Goal: Complete application form

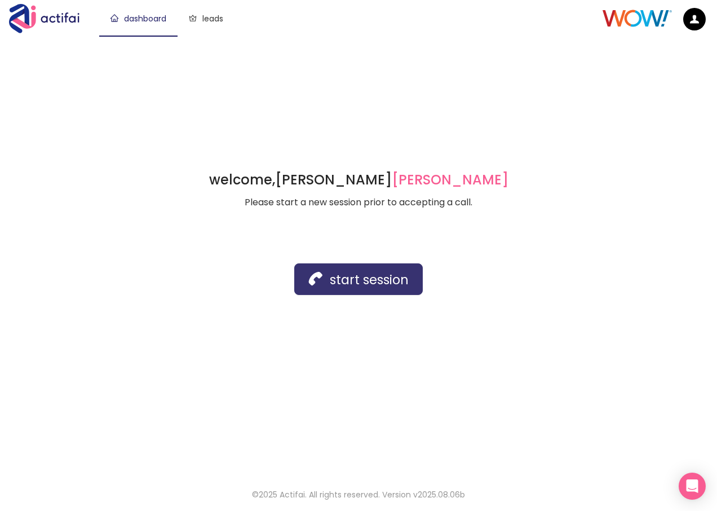
click at [358, 278] on button "start session" at bounding box center [358, 279] width 129 height 32
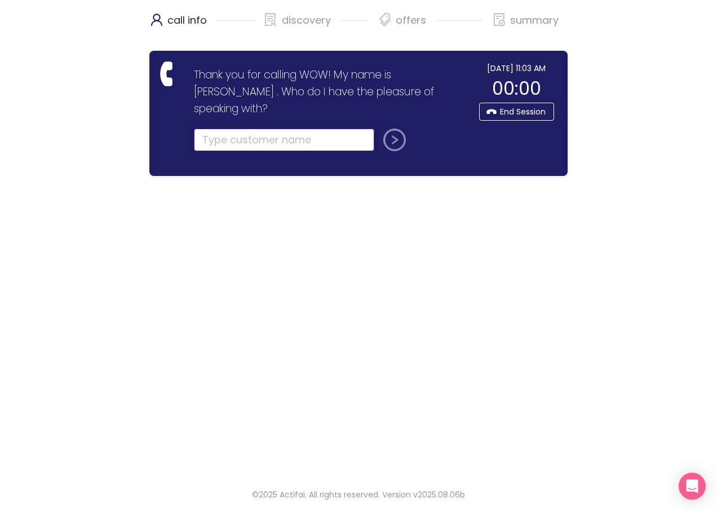
click at [213, 129] on input "text" at bounding box center [284, 140] width 180 height 23
click at [218, 129] on input "text" at bounding box center [284, 140] width 180 height 23
type input "[PERSON_NAME]"
click at [379, 129] on button "submit" at bounding box center [392, 140] width 27 height 23
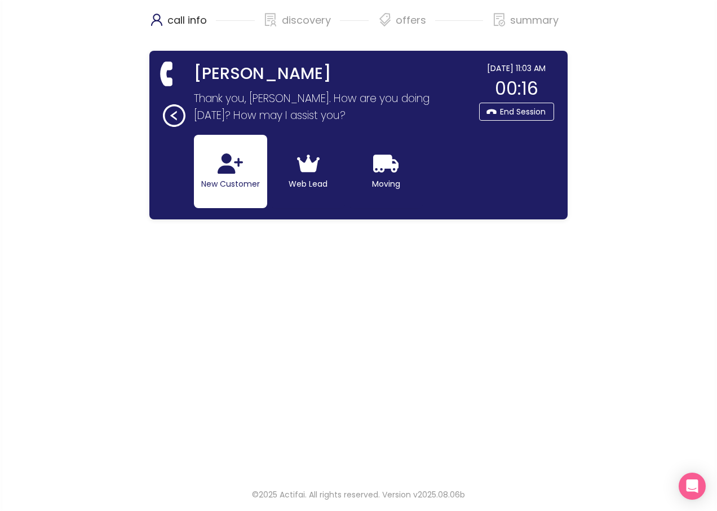
click at [220, 170] on icon "button" at bounding box center [230, 163] width 25 height 20
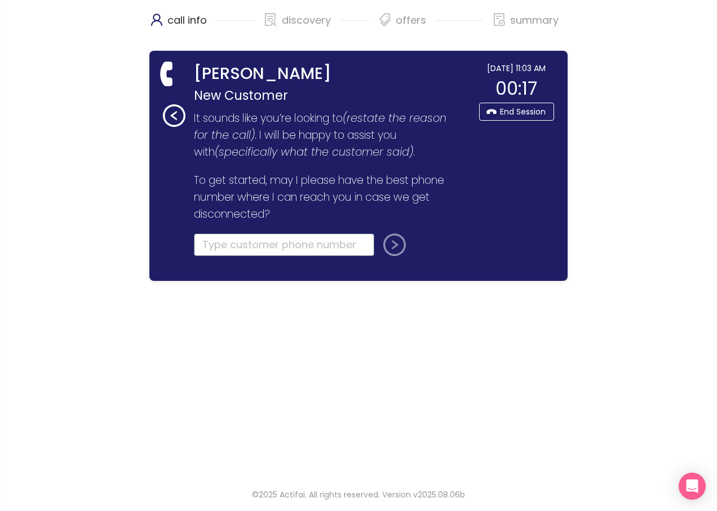
click at [217, 253] on input "tel" at bounding box center [284, 244] width 180 height 23
type input "[PHONE_NUMBER]"
click at [395, 250] on button "submit" at bounding box center [392, 244] width 27 height 23
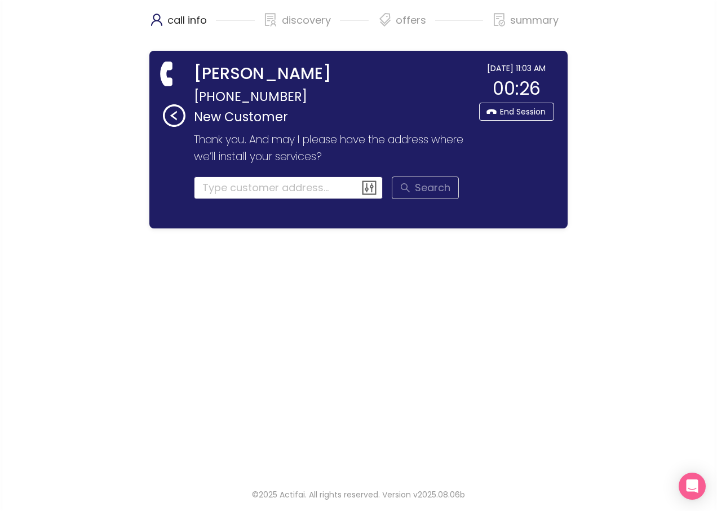
click at [217, 187] on input at bounding box center [288, 188] width 189 height 23
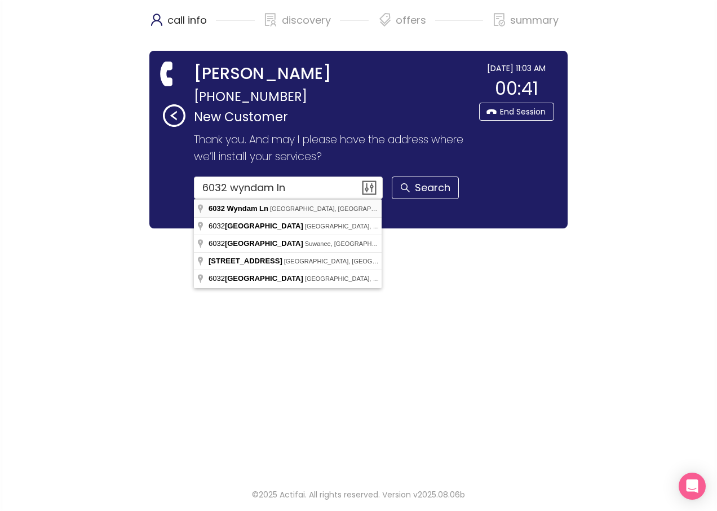
type input "[STREET_ADDRESS]"
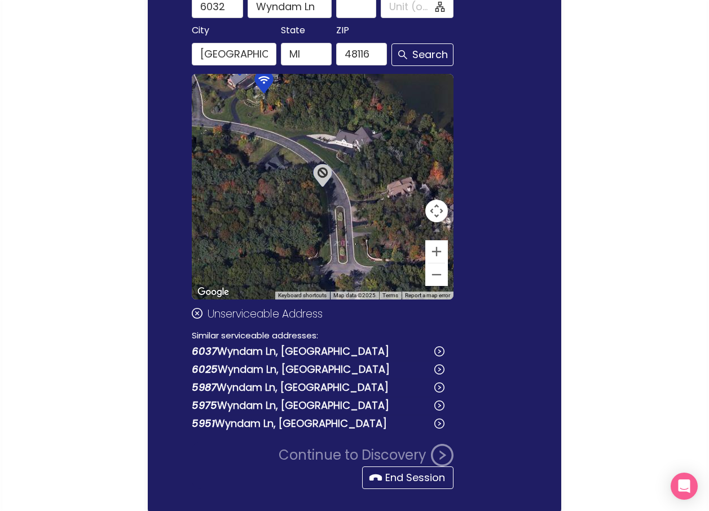
scroll to position [226, 0]
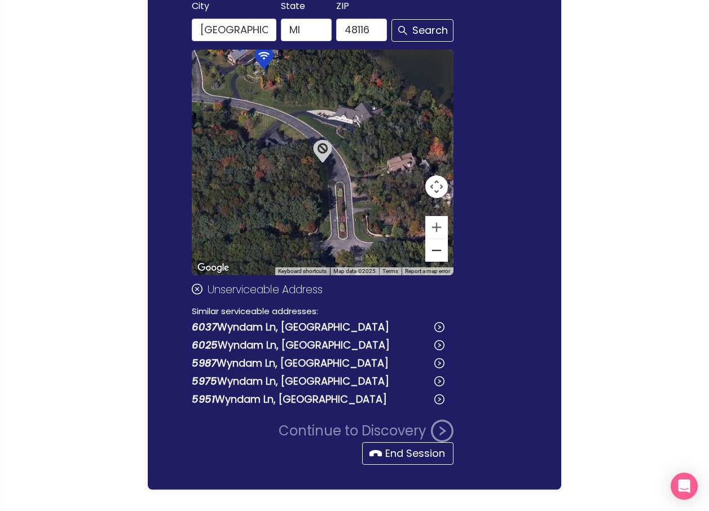
click at [439, 254] on button "Zoom out" at bounding box center [436, 250] width 23 height 23
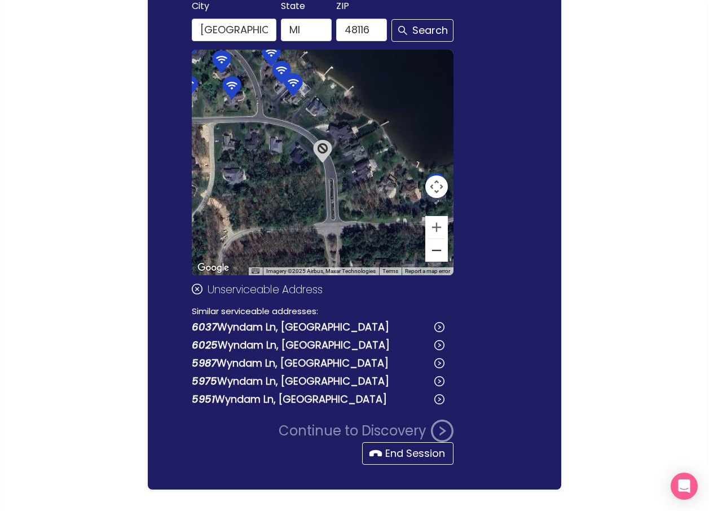
click at [438, 255] on button "Zoom out" at bounding box center [436, 250] width 23 height 23
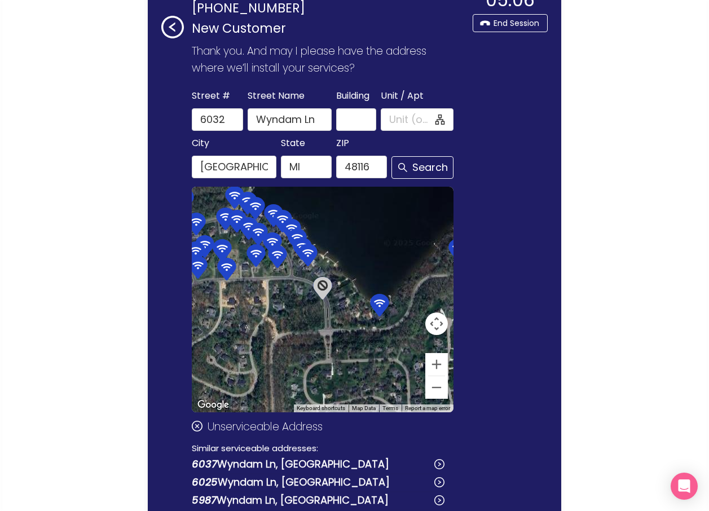
scroll to position [249, 0]
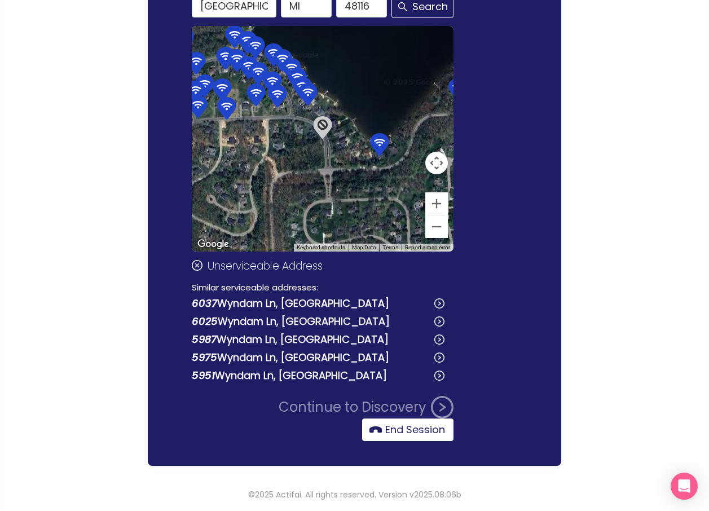
click at [385, 428] on button "End Session" at bounding box center [407, 429] width 91 height 23
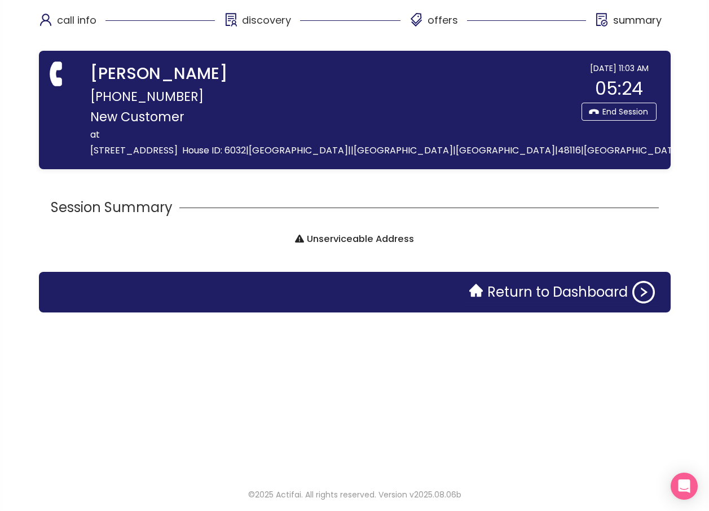
scroll to position [0, 0]
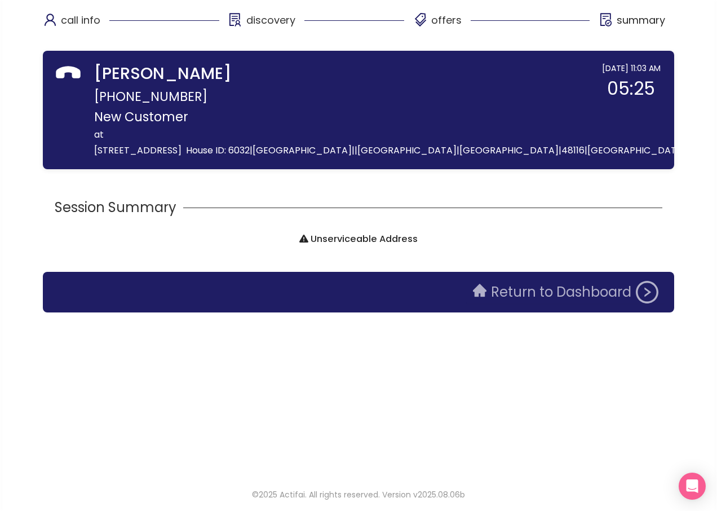
click at [466, 295] on button "Return to Dashboard" at bounding box center [565, 292] width 199 height 23
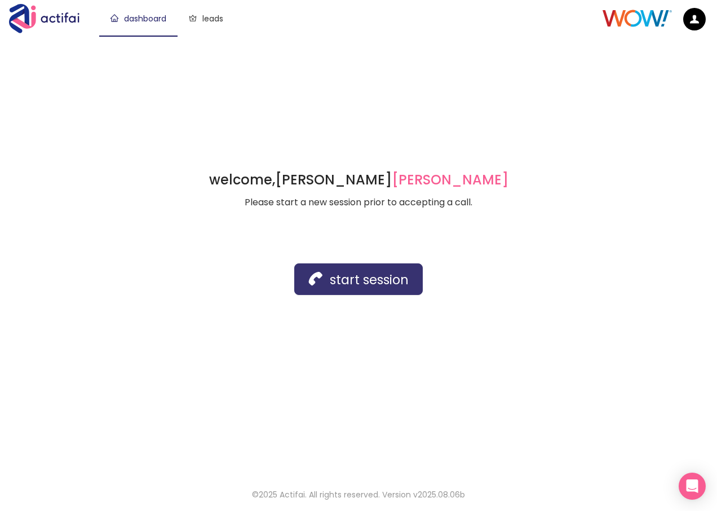
click at [348, 277] on button "start session" at bounding box center [358, 279] width 129 height 32
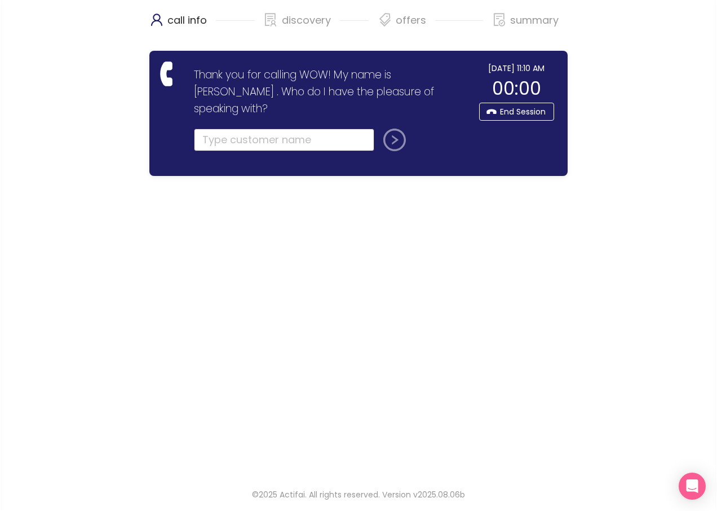
click at [223, 129] on input "text" at bounding box center [284, 140] width 180 height 23
type input "[PERSON_NAME]"
click at [393, 129] on button "submit" at bounding box center [392, 140] width 27 height 23
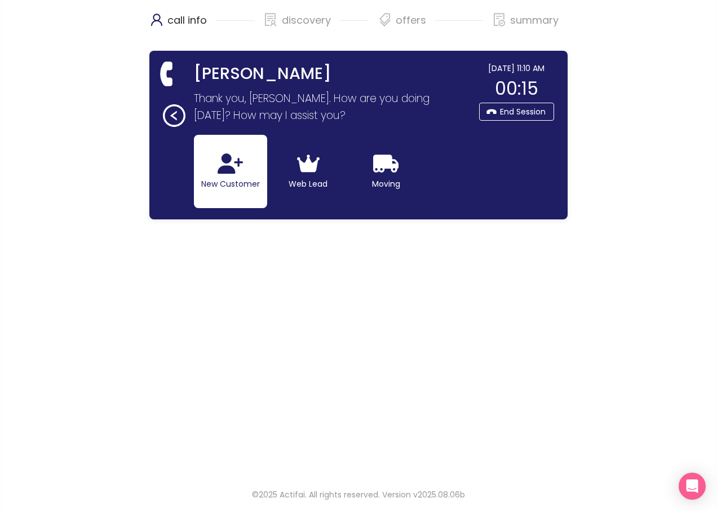
click at [224, 184] on button "New Customer" at bounding box center [230, 171] width 73 height 73
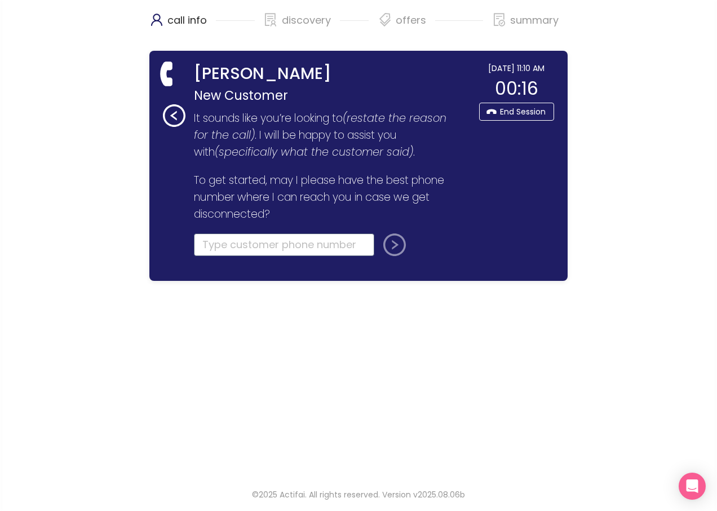
click at [229, 247] on input "tel" at bounding box center [284, 244] width 180 height 23
type input "[PHONE_NUMBER]"
click at [392, 249] on button "submit" at bounding box center [392, 244] width 27 height 23
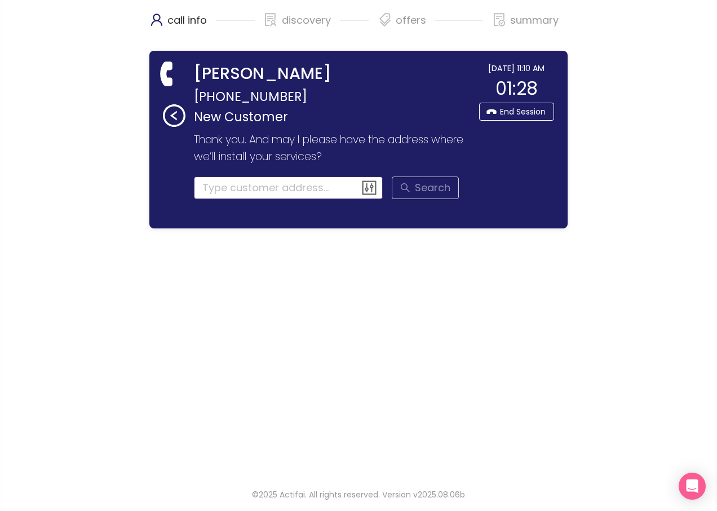
click at [204, 180] on input at bounding box center [288, 188] width 189 height 23
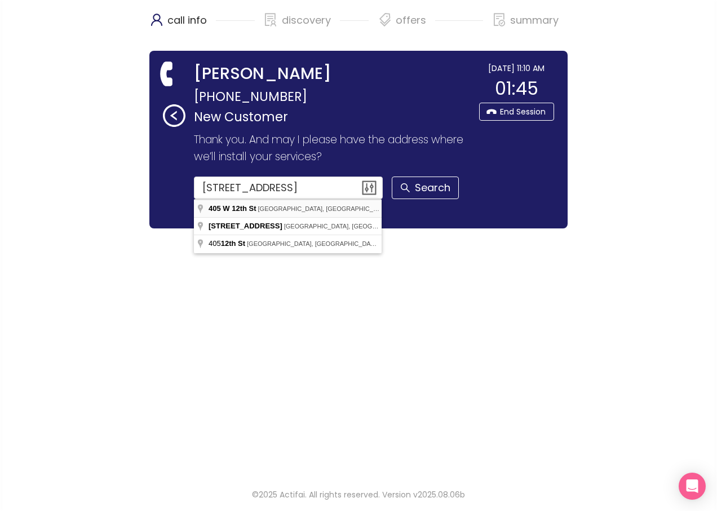
type input "[STREET_ADDRESS]"
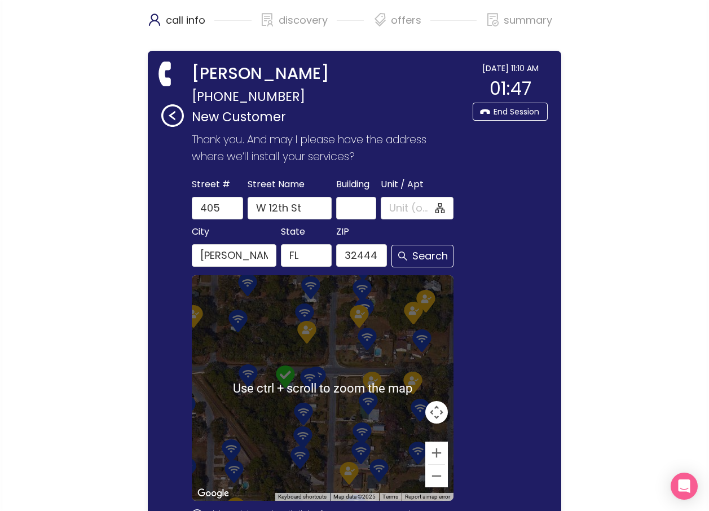
scroll to position [206, 0]
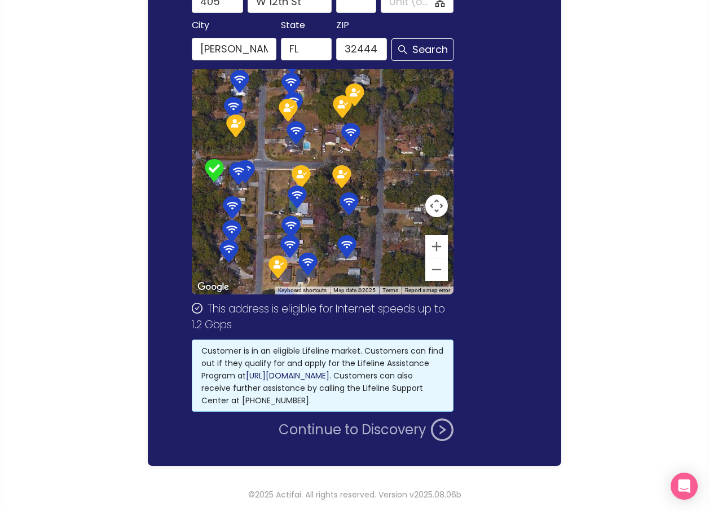
click at [342, 433] on button "Continue to Discovery" at bounding box center [366, 429] width 175 height 23
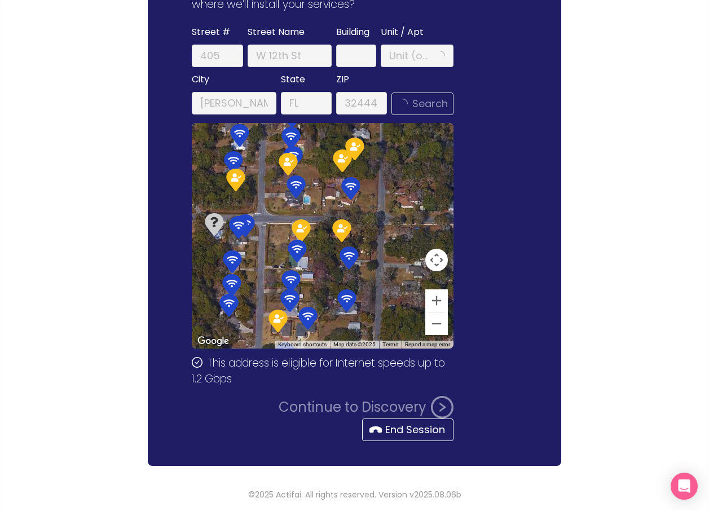
scroll to position [0, 0]
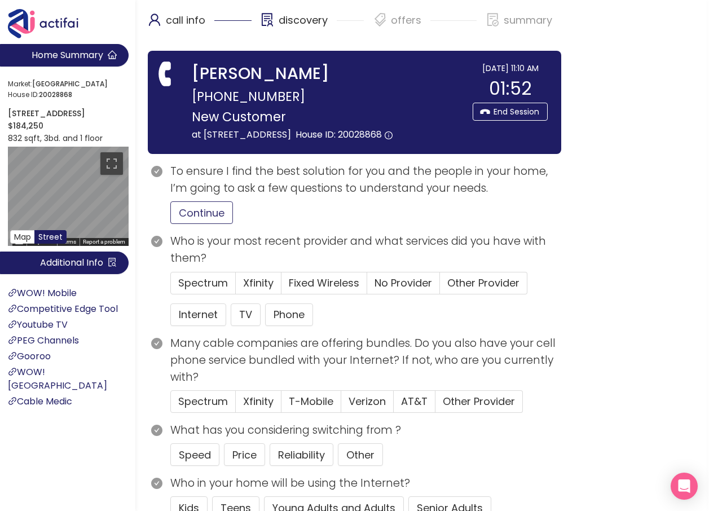
click at [202, 222] on button "Continue" at bounding box center [201, 212] width 63 height 23
drag, startPoint x: 484, startPoint y: 284, endPoint x: 417, endPoint y: 293, distance: 67.7
click at [484, 284] on span "Other Provider" at bounding box center [483, 283] width 72 height 14
click at [440, 286] on input "Other Provider" at bounding box center [440, 286] width 0 height 0
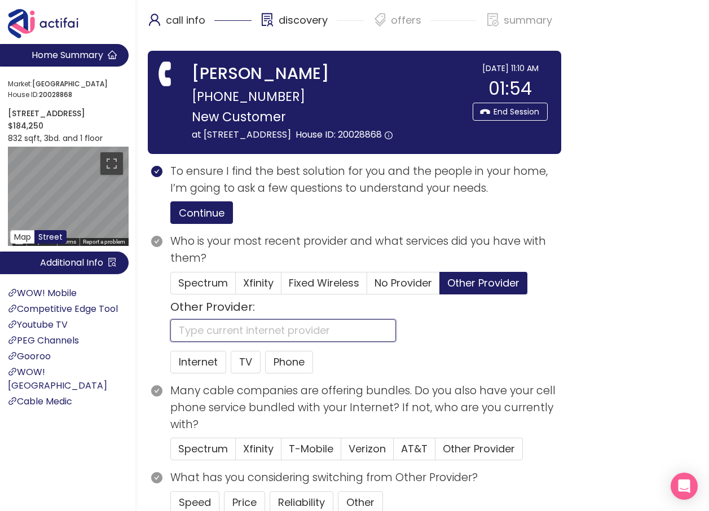
click at [214, 325] on input "text" at bounding box center [283, 330] width 226 height 23
type input "DISH"
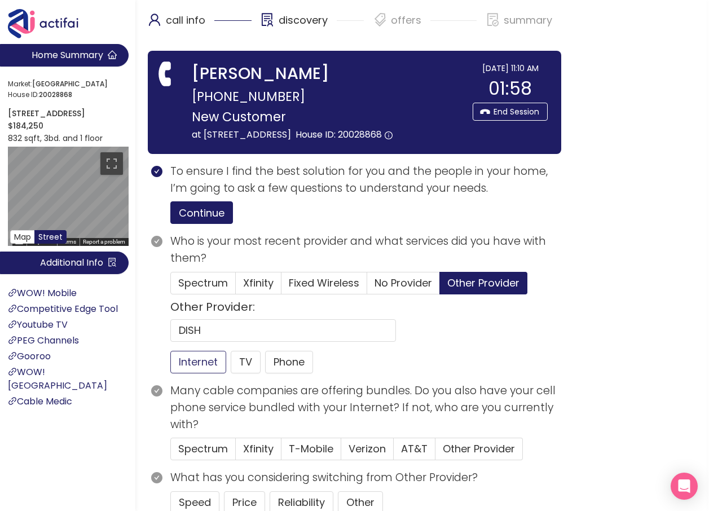
click at [196, 360] on button "Internet" at bounding box center [198, 362] width 56 height 23
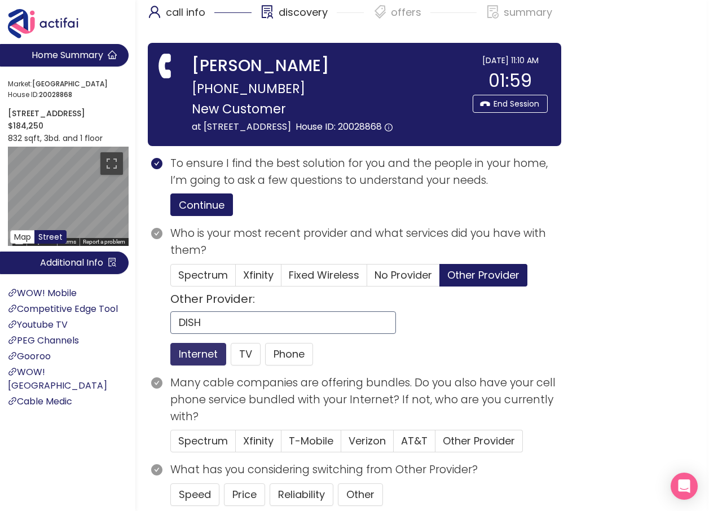
scroll to position [226, 0]
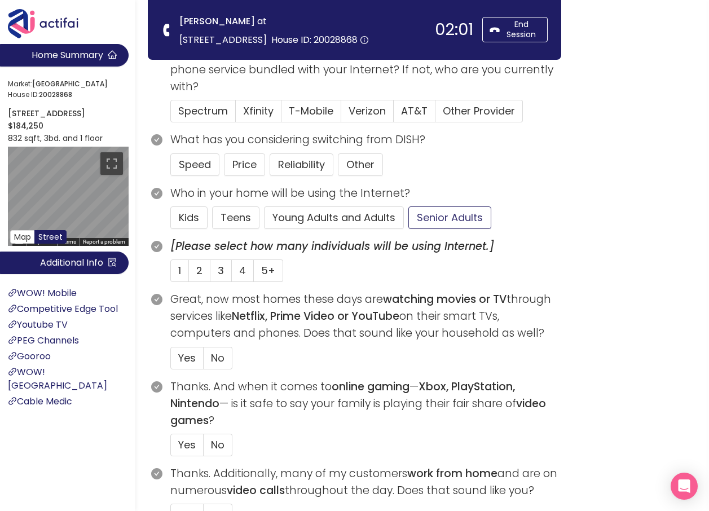
click at [447, 213] on button "Senior Adults" at bounding box center [449, 217] width 83 height 23
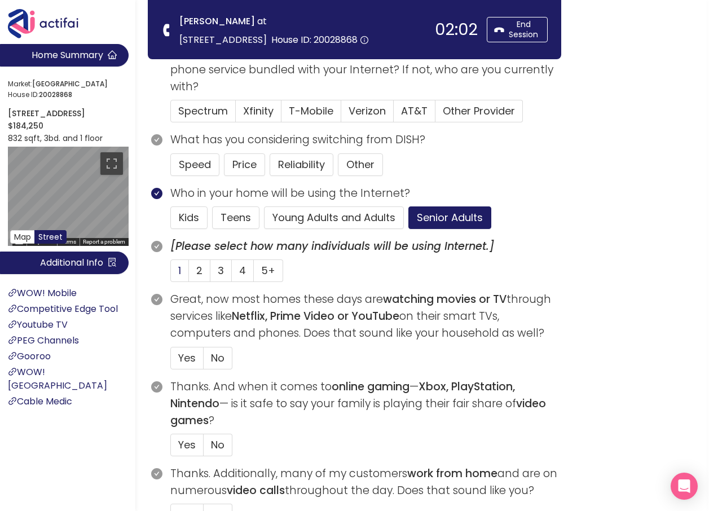
click at [177, 271] on label "1" at bounding box center [179, 270] width 19 height 23
click at [171, 274] on input "1" at bounding box center [171, 274] width 0 height 0
click at [186, 357] on span "Yes" at bounding box center [186, 358] width 17 height 14
click at [171, 361] on input "Yes" at bounding box center [171, 361] width 0 height 0
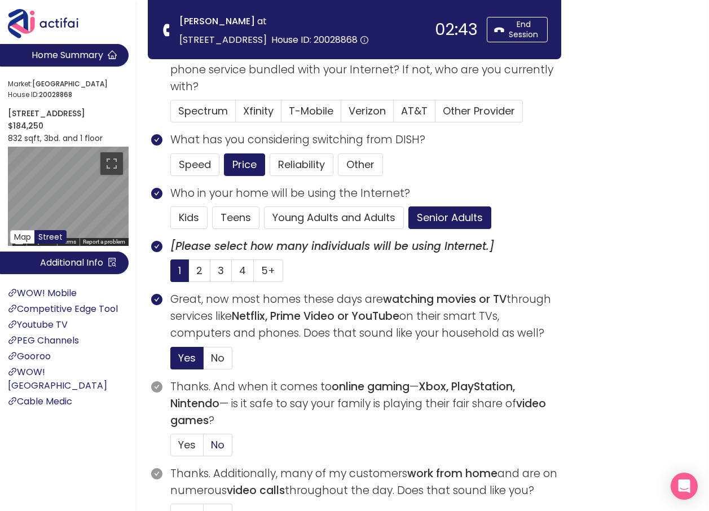
click at [218, 447] on span "No" at bounding box center [218, 445] width 14 height 14
click at [204, 448] on input "No" at bounding box center [204, 448] width 0 height 0
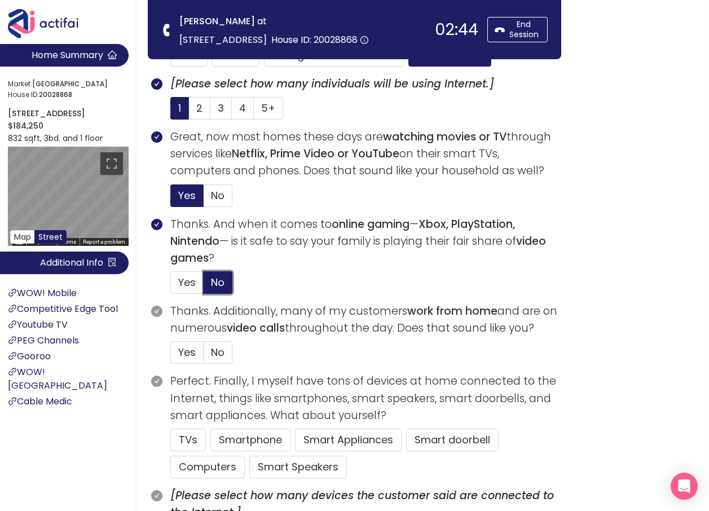
scroll to position [395, 0]
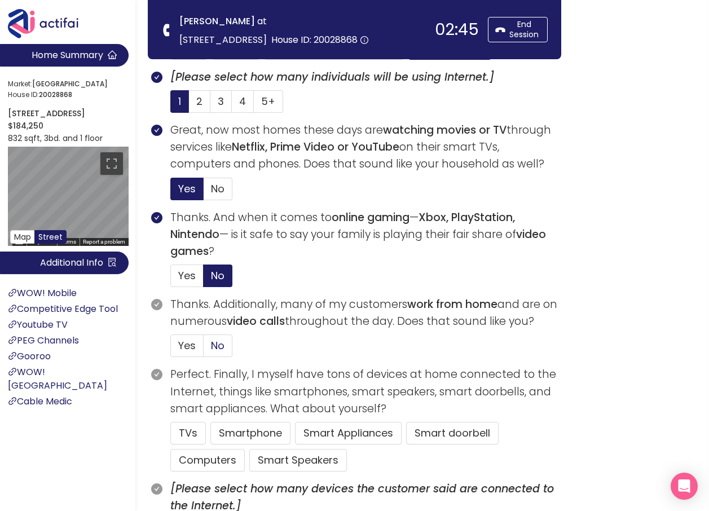
click at [218, 345] on span "No" at bounding box center [218, 345] width 14 height 14
click at [204, 349] on input "No" at bounding box center [204, 349] width 0 height 0
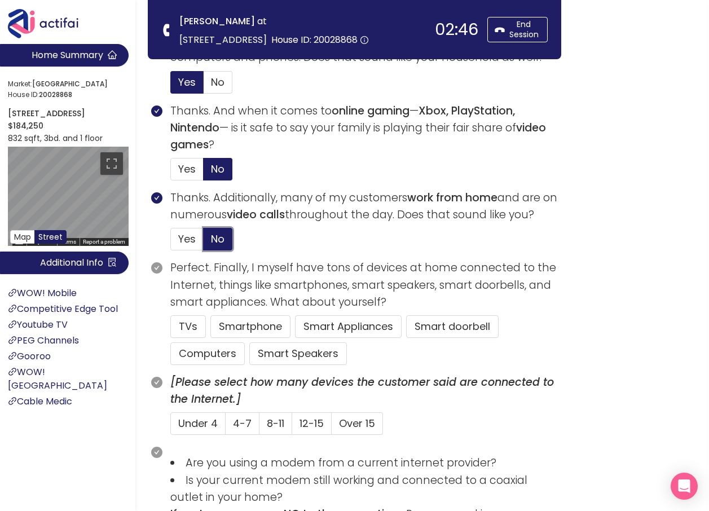
scroll to position [508, 0]
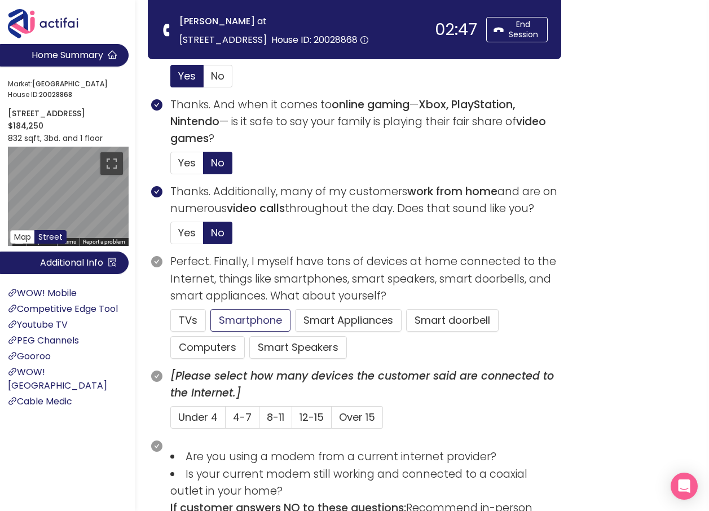
click at [249, 336] on button "Smartphone" at bounding box center [298, 347] width 98 height 23
click at [196, 417] on span "Under 4" at bounding box center [197, 417] width 39 height 14
click at [171, 421] on input "Under 4" at bounding box center [171, 421] width 0 height 0
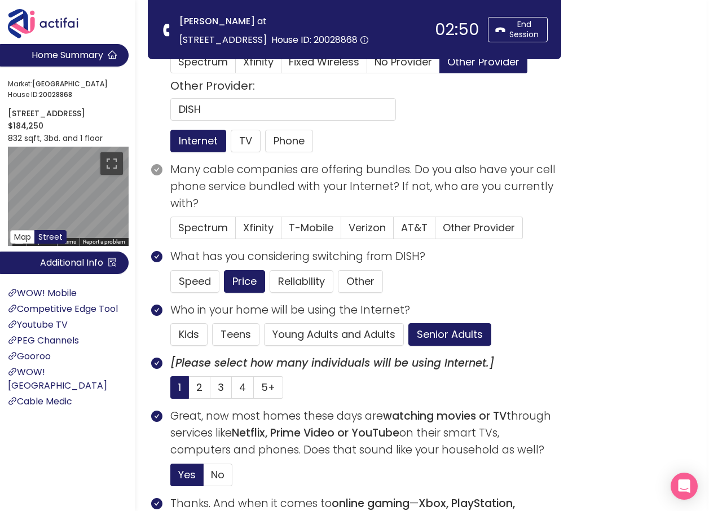
scroll to position [56, 0]
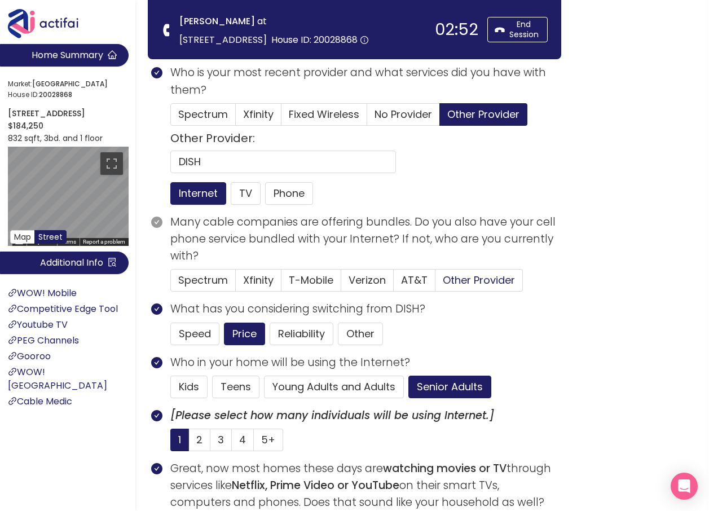
click at [470, 279] on span "Other Provider" at bounding box center [479, 280] width 72 height 14
click at [435, 284] on input "Other Provider" at bounding box center [435, 284] width 0 height 0
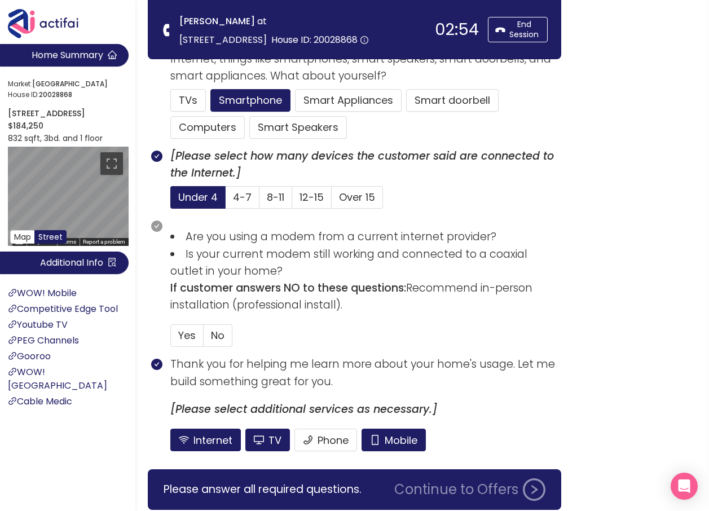
scroll to position [771, 0]
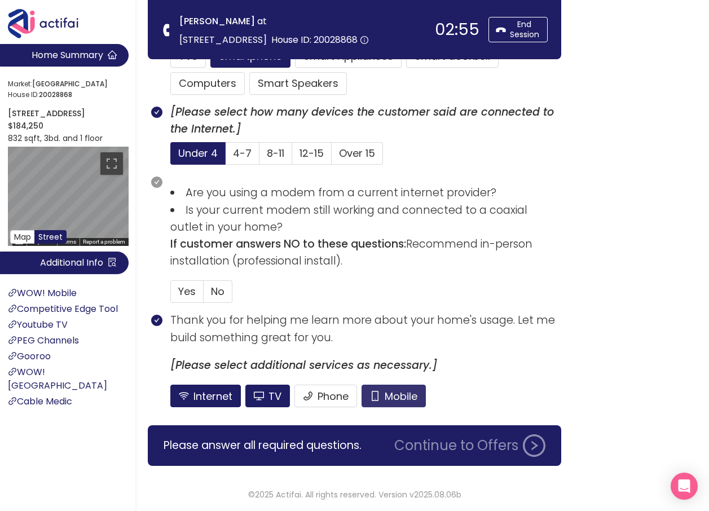
click at [391, 399] on button "Mobile" at bounding box center [393, 396] width 64 height 23
click at [222, 290] on span "No" at bounding box center [218, 291] width 14 height 14
click at [204, 295] on input "No" at bounding box center [204, 295] width 0 height 0
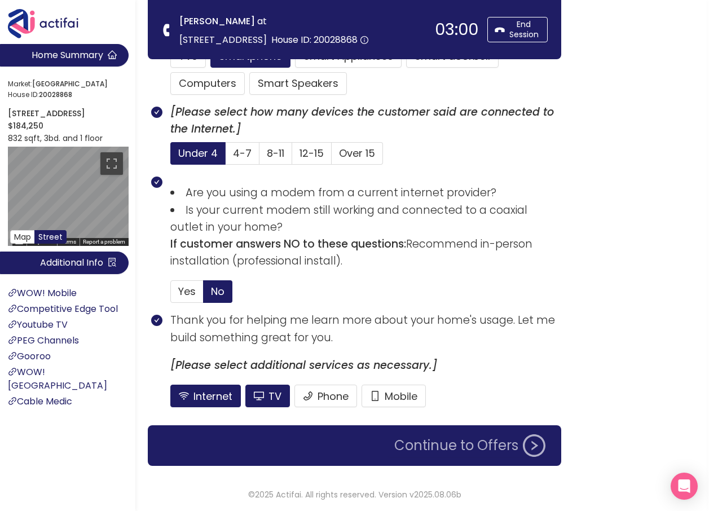
click at [427, 445] on button "Continue to Offers" at bounding box center [469, 445] width 165 height 23
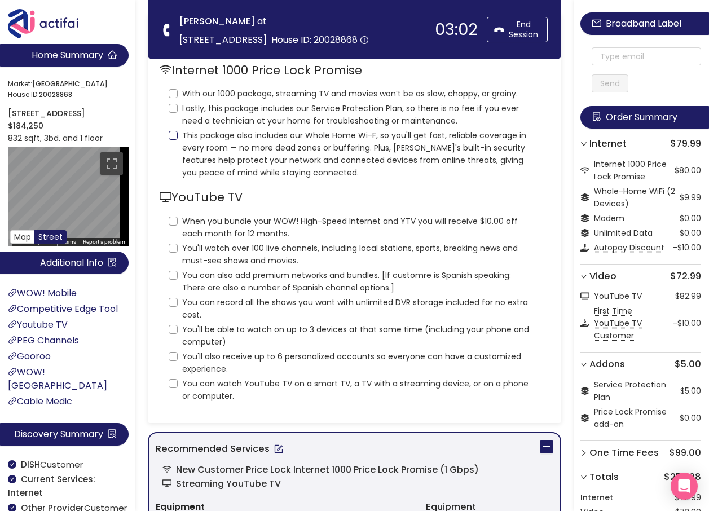
scroll to position [0, 0]
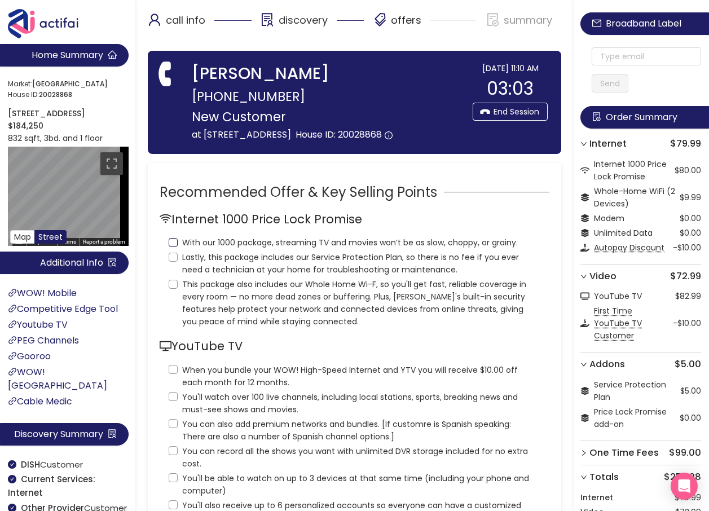
click at [169, 239] on input "With our 1000 package, streaming TV and movies won’t be as slow, choppy, or gra…" at bounding box center [173, 242] width 9 height 9
checkbox input "true"
click at [175, 258] on input "Lastly, this package includes our Service Protection Plan, so there is no fee i…" at bounding box center [173, 257] width 9 height 9
checkbox input "true"
click at [171, 285] on input "This package also includes our Whole Home Wi-F, so you'll get fast, reliable co…" at bounding box center [173, 284] width 9 height 9
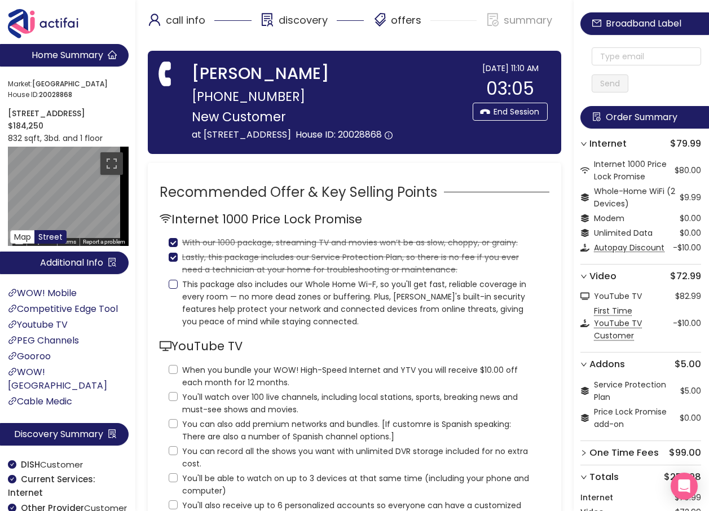
checkbox input "true"
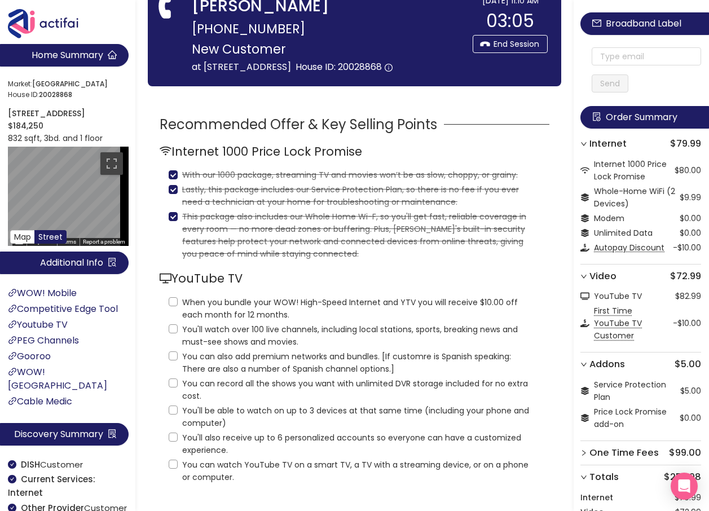
scroll to position [169, 0]
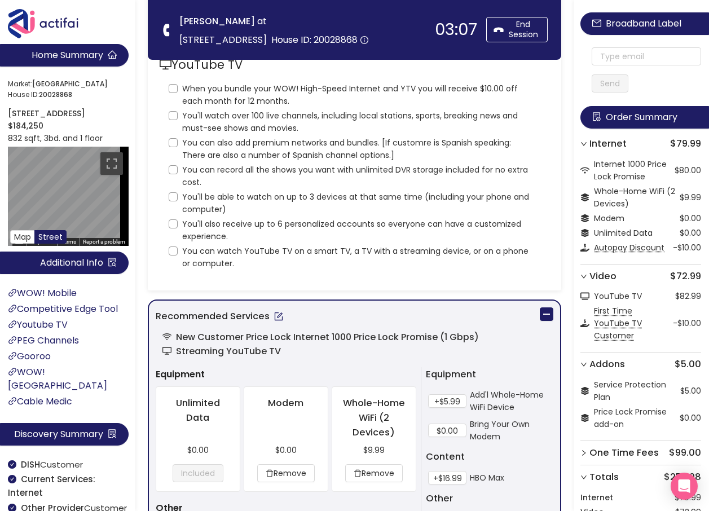
click at [168, 64] on icon "desktop" at bounding box center [166, 65] width 12 height 12
click at [171, 91] on input "When you bundle your WOW! High-Speed Internet and YTV you will receive $10.00 o…" at bounding box center [173, 88] width 9 height 9
checkbox input "true"
click at [173, 118] on input "You'll watch over 100 live channels, including local stations, sports, breaking…" at bounding box center [173, 115] width 9 height 9
checkbox input "true"
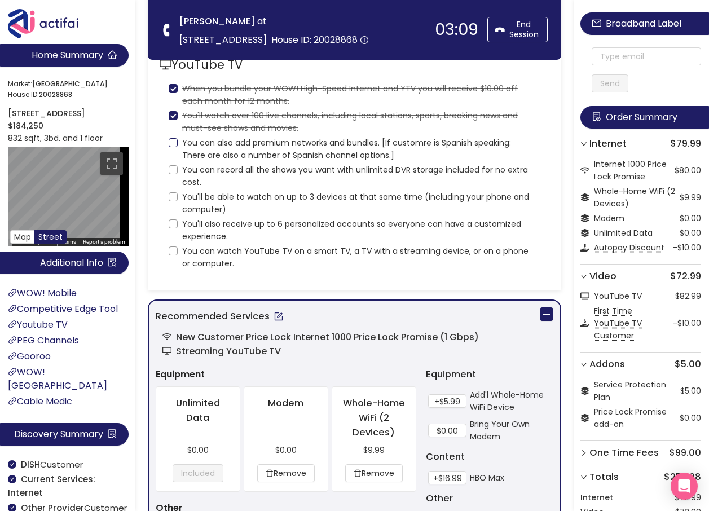
click at [173, 142] on input "You can also add premium networks and bundles. [If customre is Spanish speaking…" at bounding box center [173, 142] width 9 height 9
checkbox input "true"
click at [171, 170] on input "You can record all the shows you want with unlimited DVR storage included for n…" at bounding box center [173, 169] width 9 height 9
checkbox input "true"
click at [175, 197] on input "You'll be able to watch on up to 3 devices at that same time (including your ph…" at bounding box center [173, 196] width 9 height 9
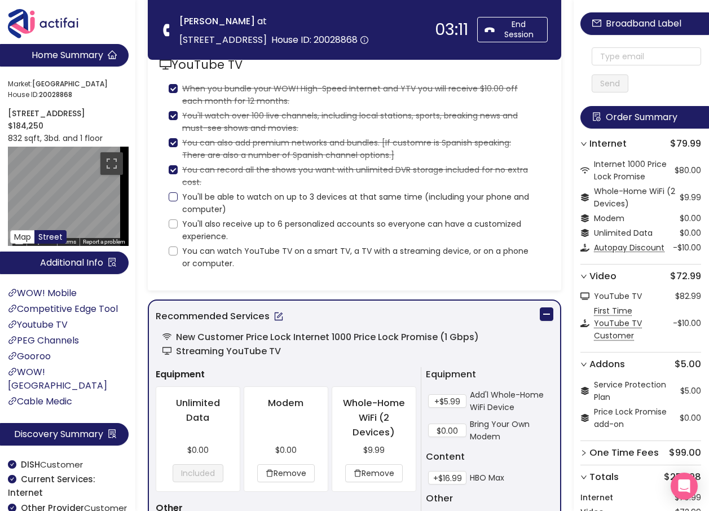
checkbox input "true"
click at [175, 225] on input "You'll also receive up to 6 personalized accounts so everyone can have a custom…" at bounding box center [173, 223] width 9 height 9
checkbox input "true"
click at [170, 257] on label "You can watch YouTube TV on a smart TV, a TV with a streaming device, or on a p…" at bounding box center [355, 255] width 372 height 27
click at [170, 255] on input "You can watch YouTube TV on a smart TV, a TV with a streaming device, or on a p…" at bounding box center [173, 250] width 9 height 9
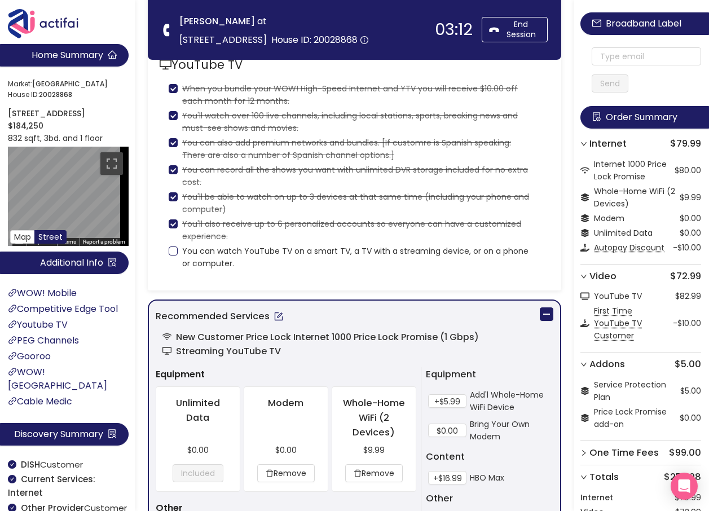
checkbox input "true"
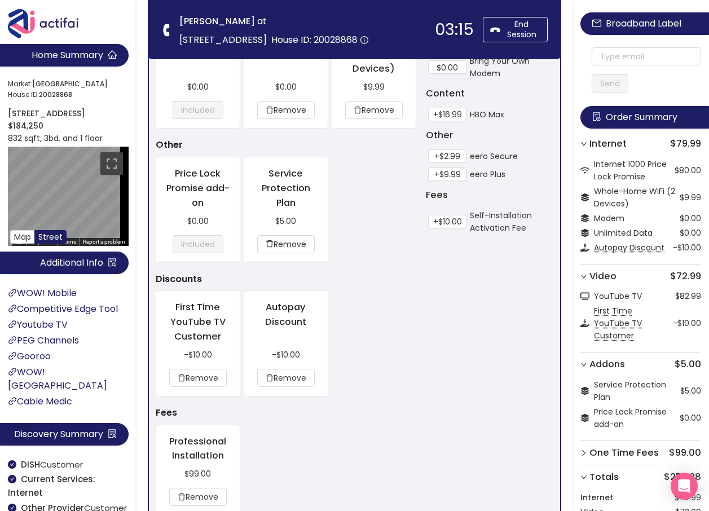
scroll to position [953, 0]
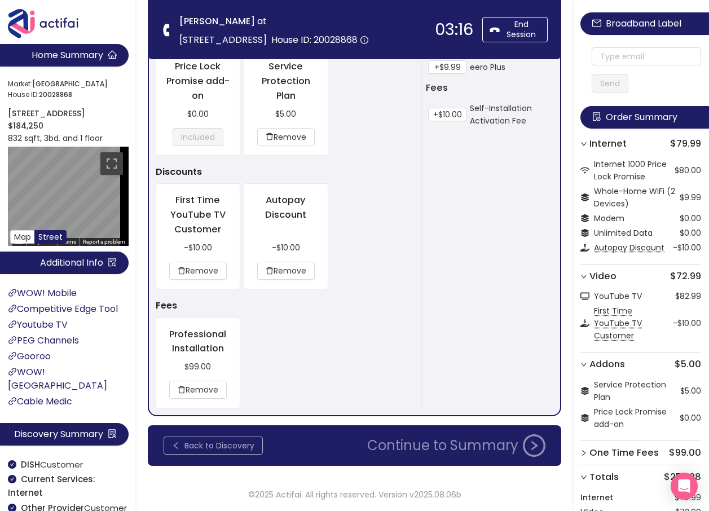
click at [237, 442] on button "Back to Discovery" at bounding box center [213, 445] width 99 height 18
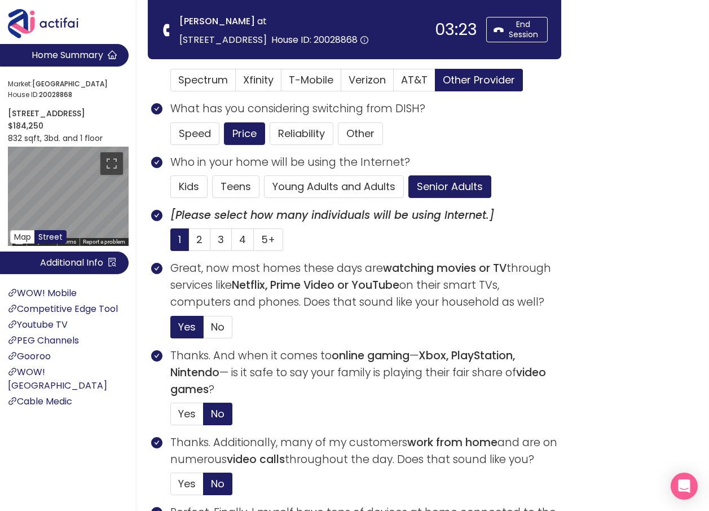
scroll to position [282, 0]
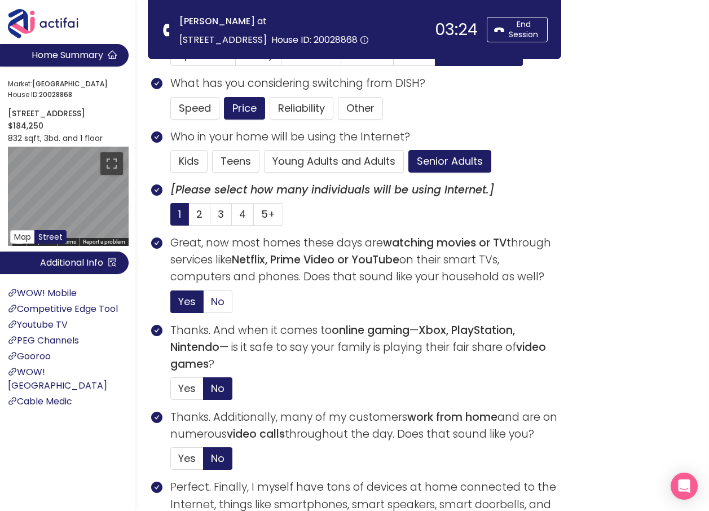
click at [221, 300] on span "No" at bounding box center [218, 301] width 14 height 14
click at [204, 305] on input "No" at bounding box center [204, 305] width 0 height 0
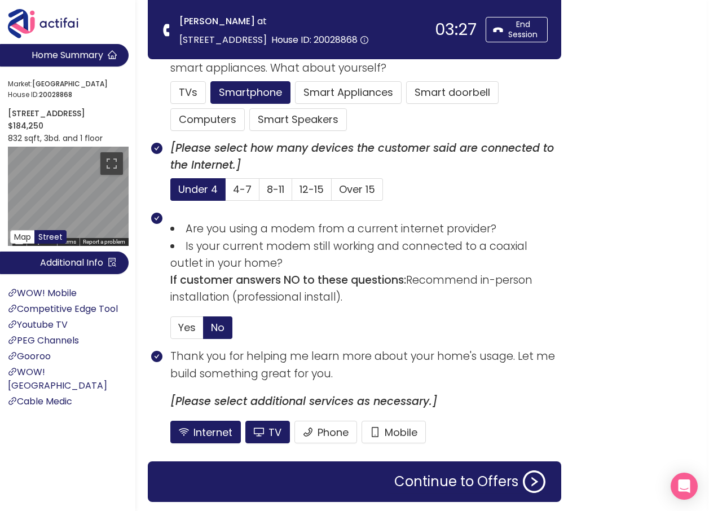
scroll to position [771, 0]
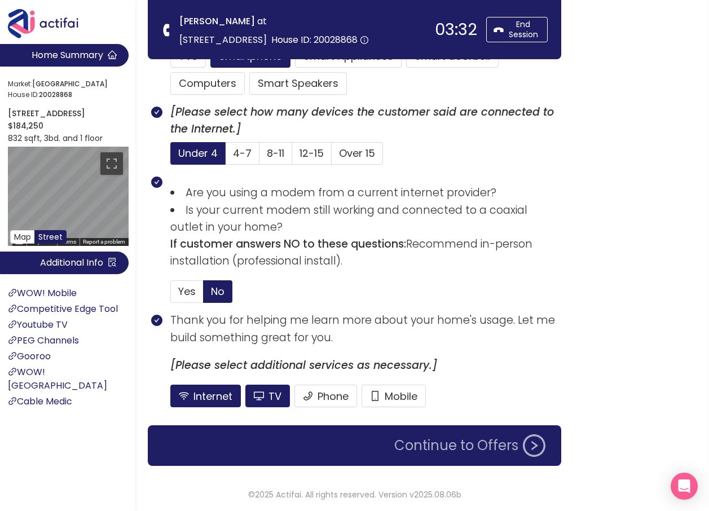
click at [424, 447] on button "Continue to Offers" at bounding box center [469, 445] width 165 height 23
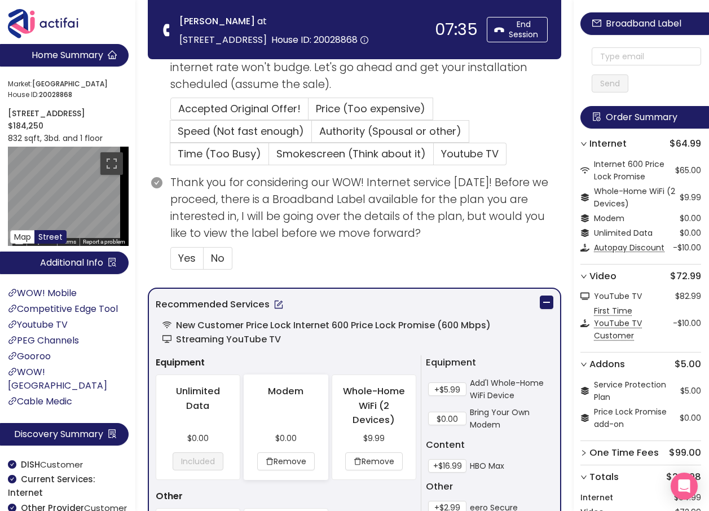
scroll to position [508, 0]
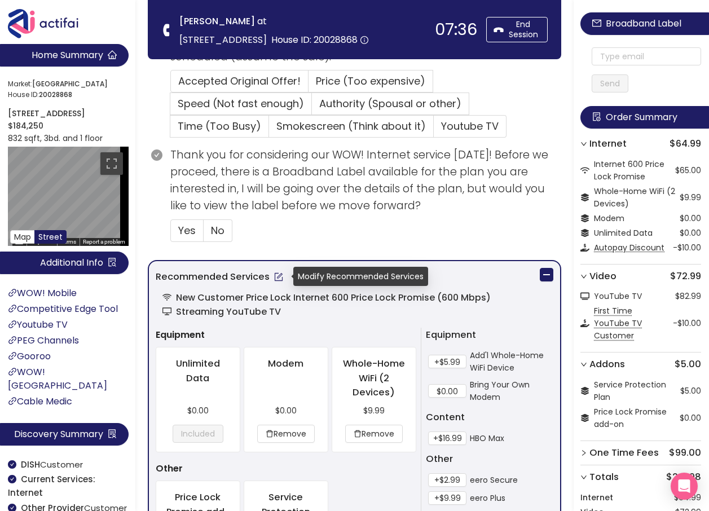
click at [274, 276] on button "button" at bounding box center [279, 277] width 18 height 18
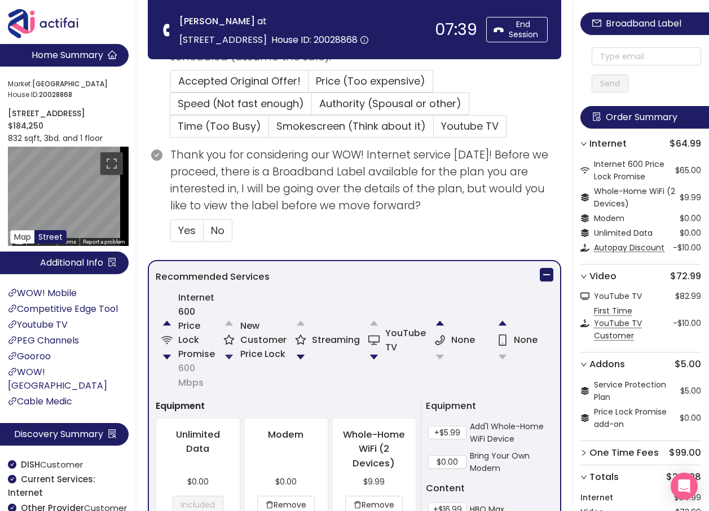
click at [231, 356] on button "button" at bounding box center [229, 357] width 23 height 23
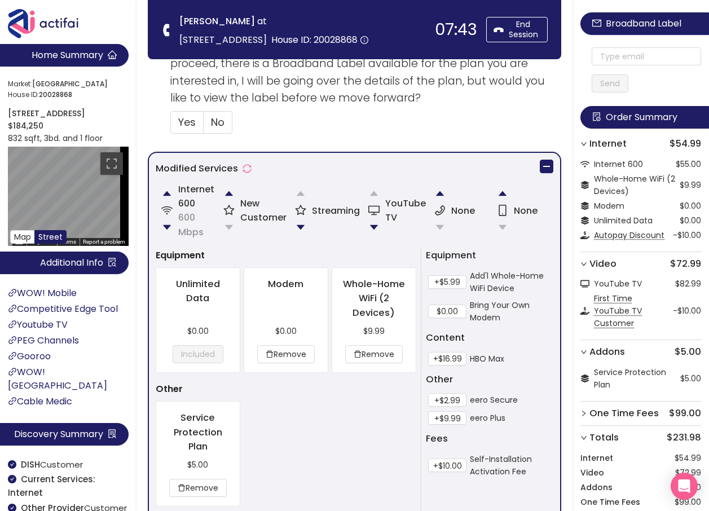
scroll to position [690, 0]
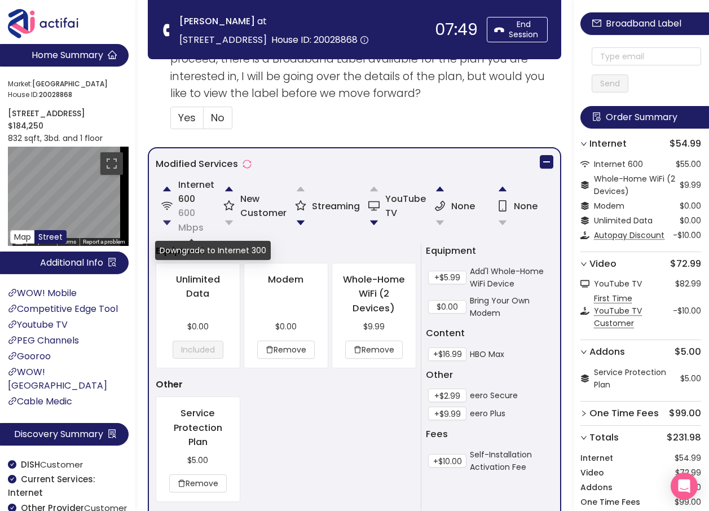
click at [167, 222] on button "button" at bounding box center [167, 222] width 23 height 23
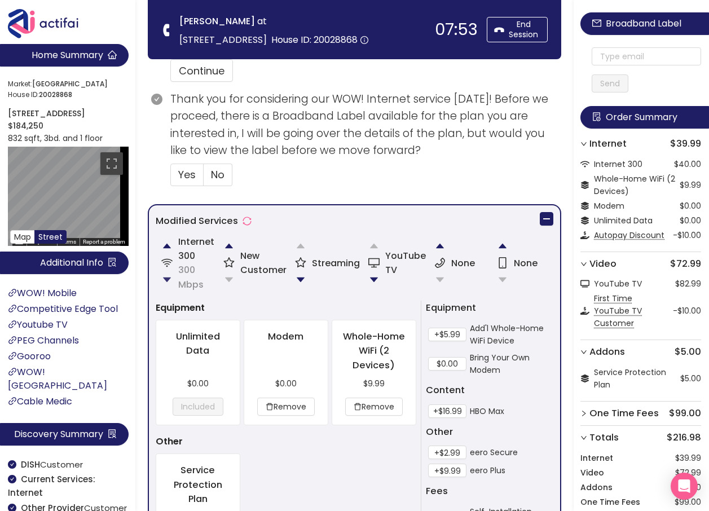
scroll to position [634, 0]
click at [229, 245] on button "button" at bounding box center [229, 245] width 23 height 23
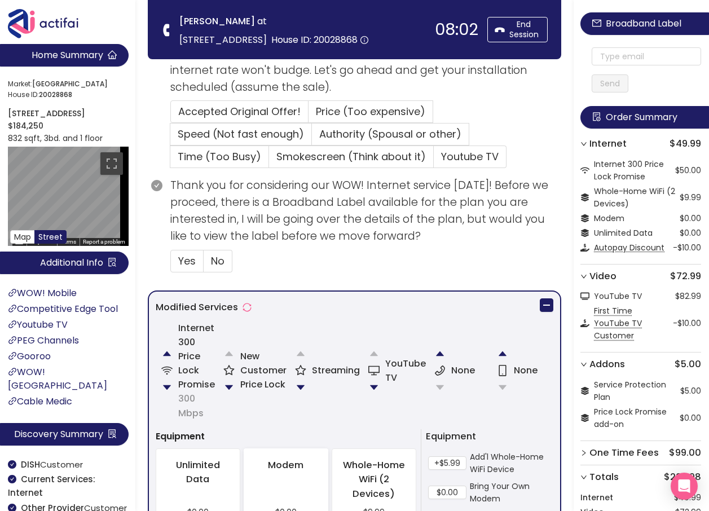
scroll to position [564, 0]
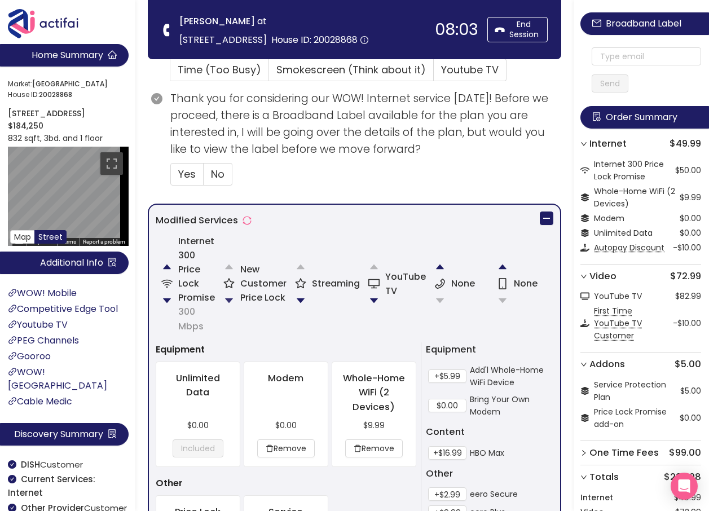
click at [228, 299] on button "button" at bounding box center [229, 300] width 23 height 23
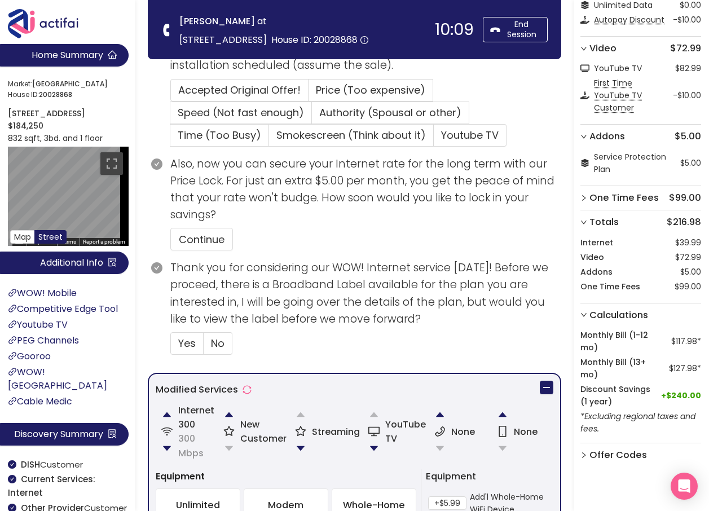
scroll to position [239, 0]
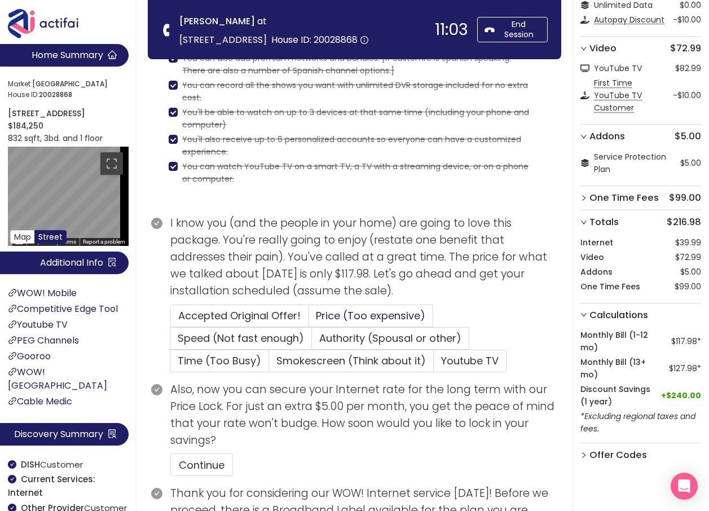
click at [338, 313] on span "Price (Too expensive)" at bounding box center [370, 315] width 109 height 14
click at [308, 319] on input "Price (Too expensive)" at bounding box center [308, 319] width 0 height 0
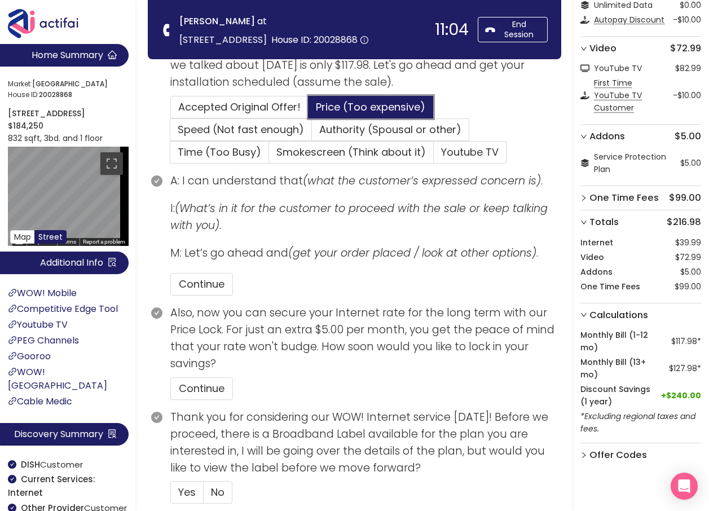
scroll to position [465, 0]
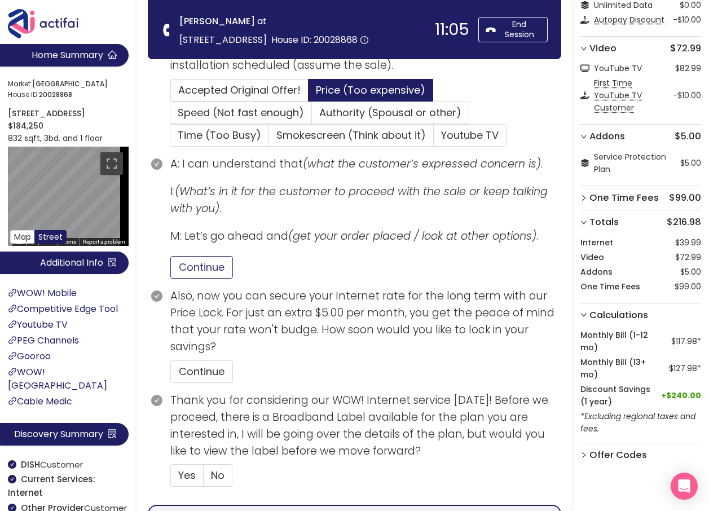
drag, startPoint x: 202, startPoint y: 259, endPoint x: 208, endPoint y: 277, distance: 18.9
click at [202, 261] on button "Continue" at bounding box center [201, 267] width 63 height 23
click at [201, 370] on button "Continue" at bounding box center [201, 371] width 63 height 23
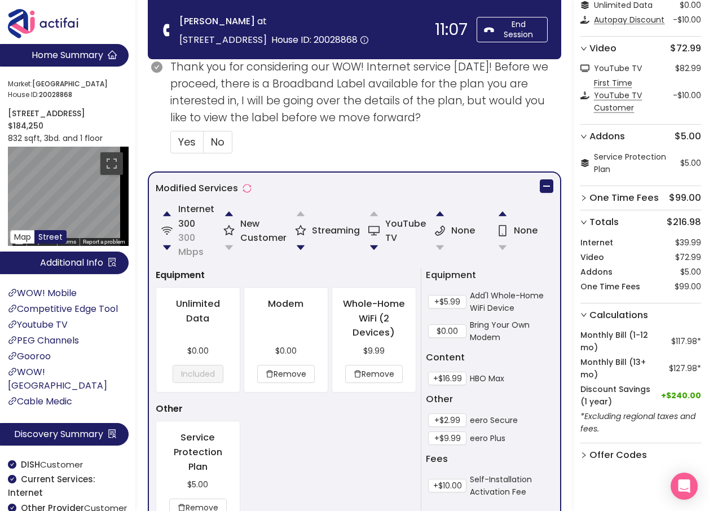
scroll to position [803, 0]
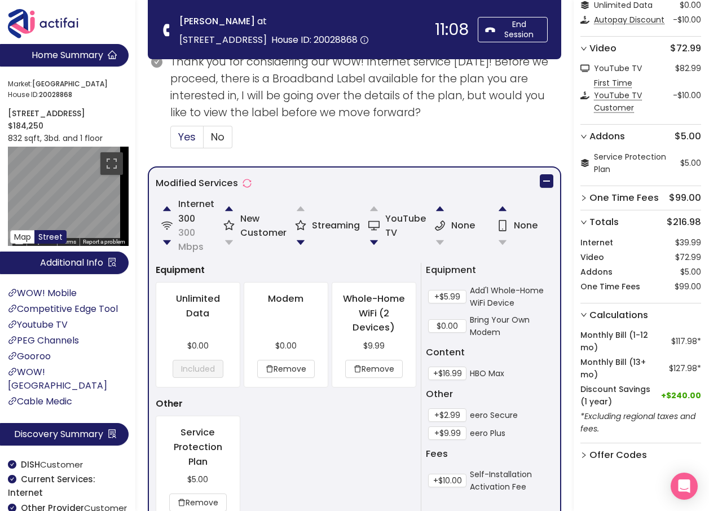
click at [189, 143] on span "Yes" at bounding box center [186, 137] width 17 height 14
click at [171, 140] on input "Yes" at bounding box center [171, 140] width 0 height 0
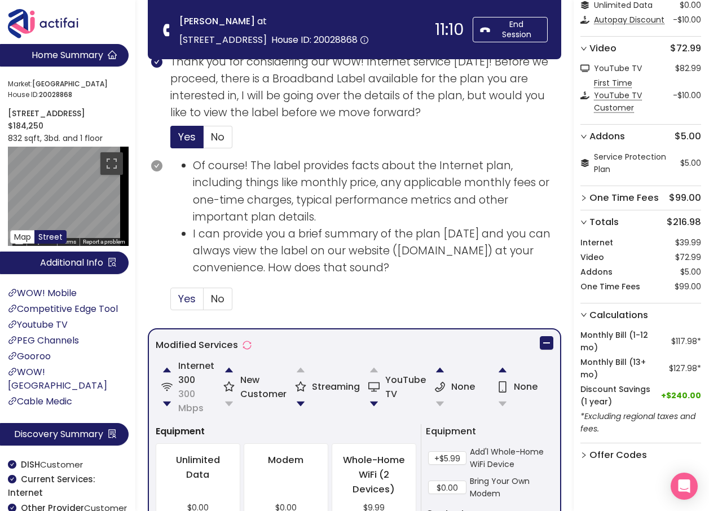
click at [184, 303] on span "Yes" at bounding box center [186, 299] width 17 height 14
click at [171, 302] on input "Yes" at bounding box center [171, 302] width 0 height 0
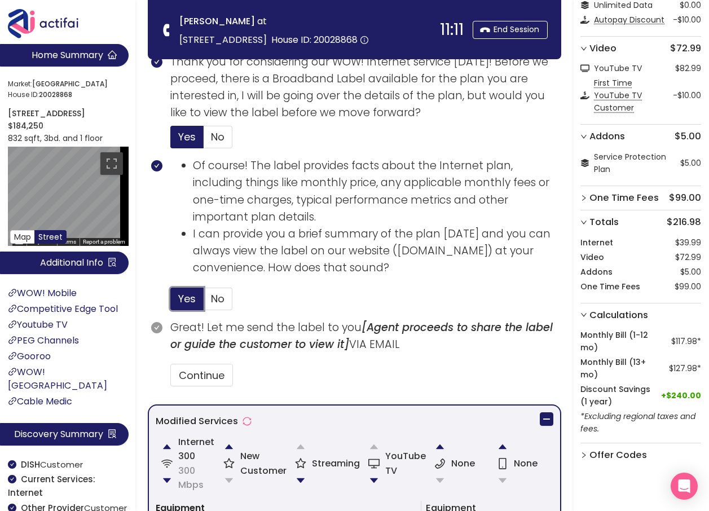
scroll to position [859, 0]
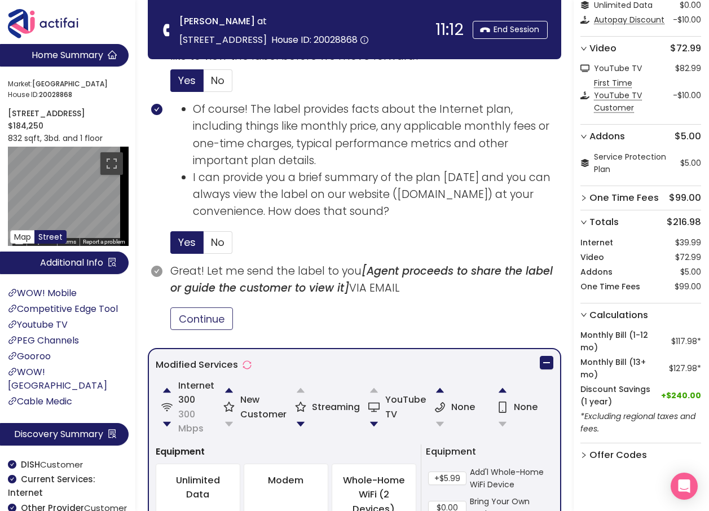
click at [223, 319] on button "Continue" at bounding box center [201, 318] width 63 height 23
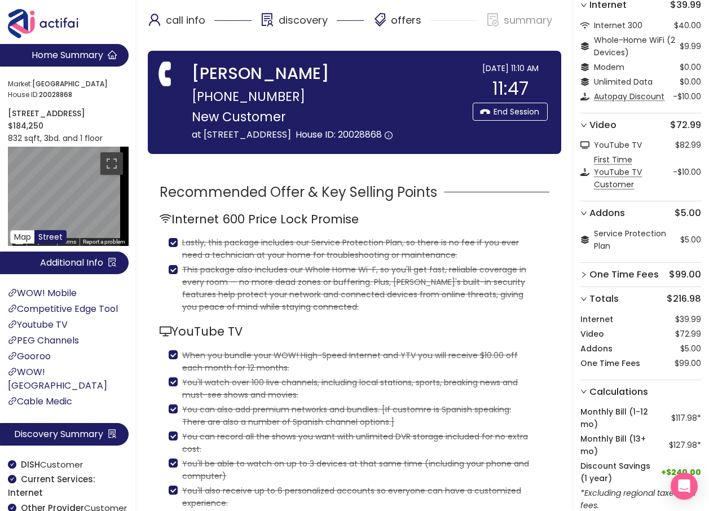
scroll to position [0, 0]
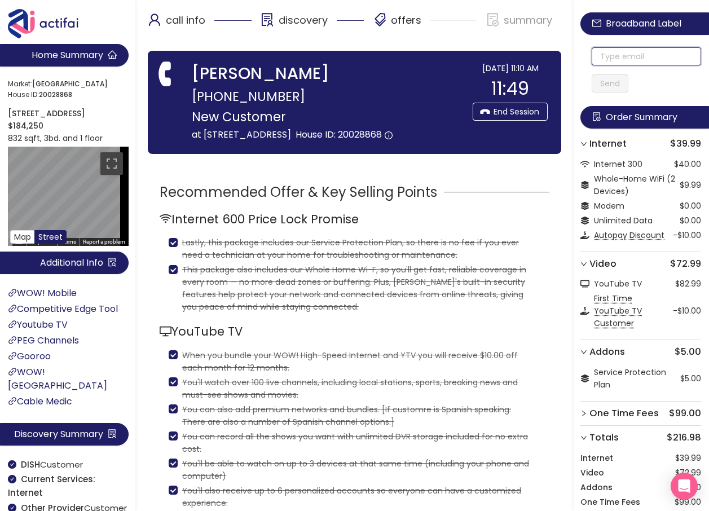
click at [633, 56] on input "text" at bounding box center [646, 56] width 109 height 18
paste input "[EMAIL_ADDRESS][DOMAIN_NAME]"
type input "[EMAIL_ADDRESS][DOMAIN_NAME]"
click at [615, 85] on button "Send" at bounding box center [610, 83] width 37 height 18
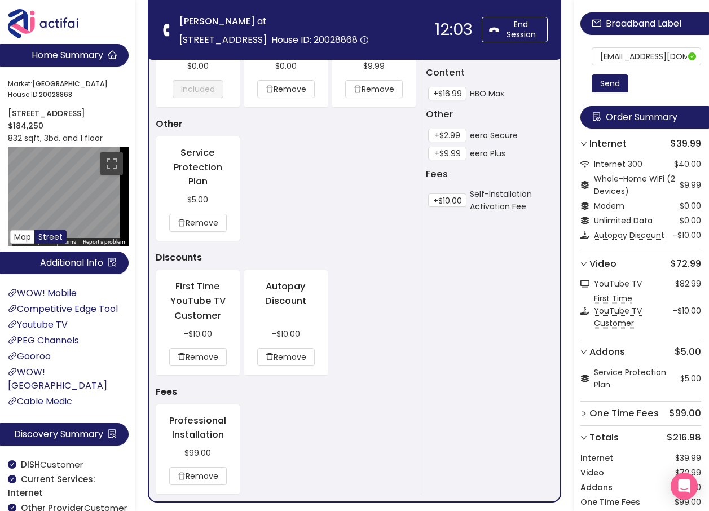
scroll to position [1407, 0]
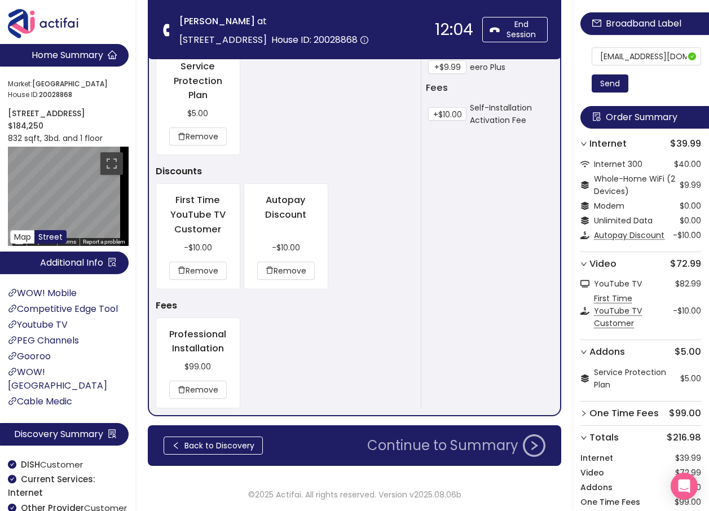
click at [424, 442] on button "Continue to Summary" at bounding box center [456, 445] width 192 height 23
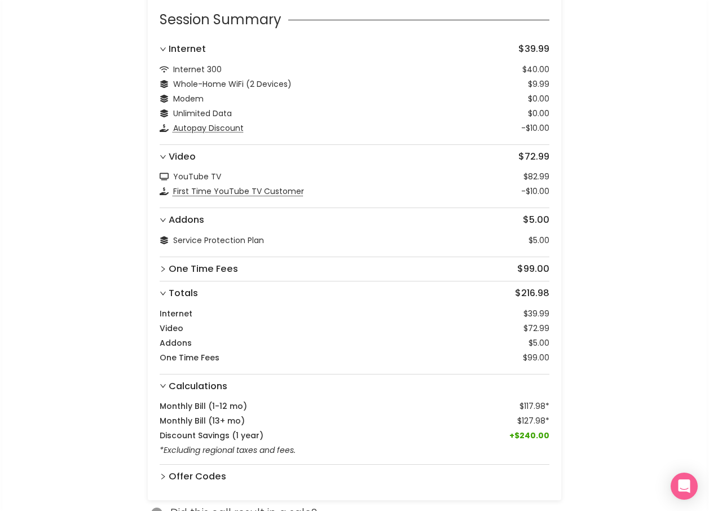
scroll to position [202, 0]
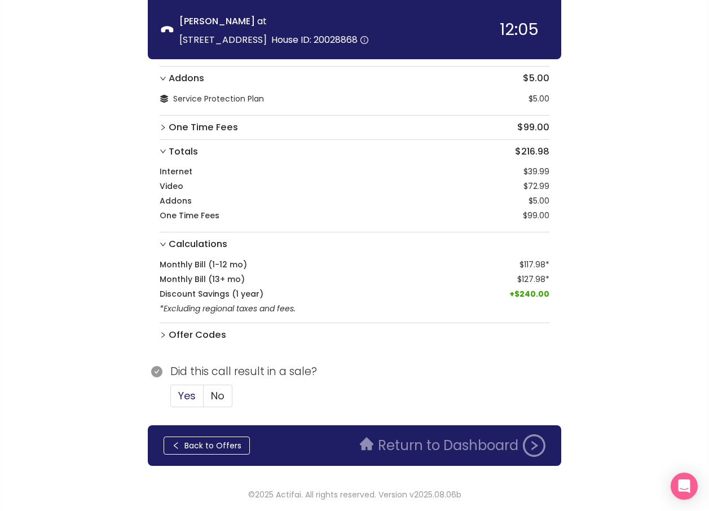
click at [187, 390] on span "Yes" at bounding box center [186, 396] width 17 height 14
click at [171, 399] on input "Yes" at bounding box center [171, 399] width 0 height 0
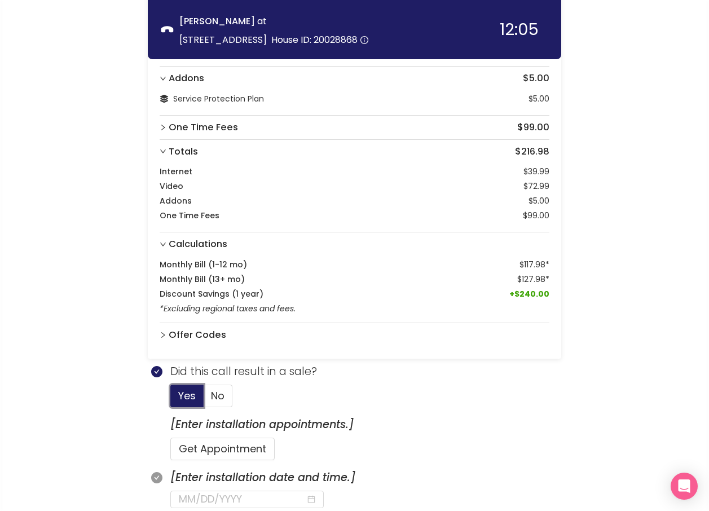
scroll to position [484, 0]
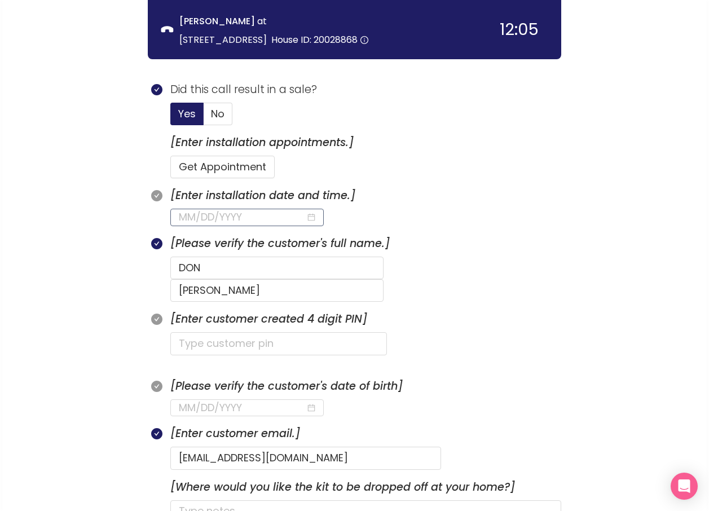
click at [196, 223] on input at bounding box center [242, 217] width 127 height 16
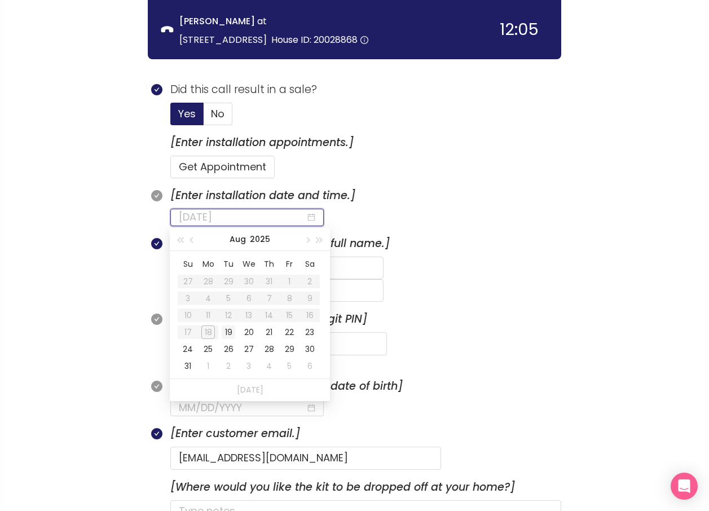
type input "[DATE]"
click at [228, 333] on div "19" at bounding box center [229, 332] width 14 height 14
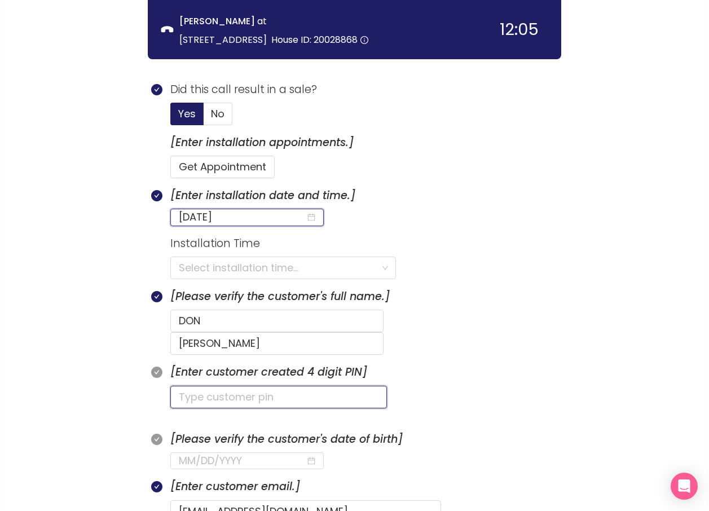
click at [217, 386] on input "text" at bounding box center [278, 397] width 217 height 23
type input "6662"
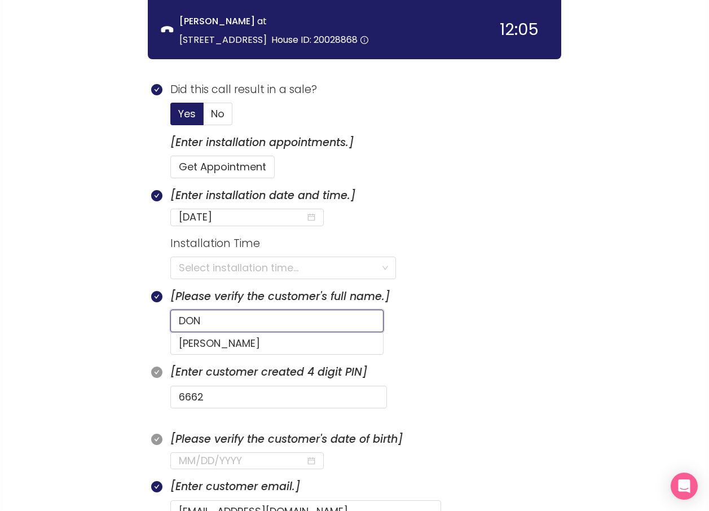
click at [198, 322] on input "DON" at bounding box center [276, 321] width 213 height 23
click at [209, 321] on input "DON" at bounding box center [276, 321] width 213 height 23
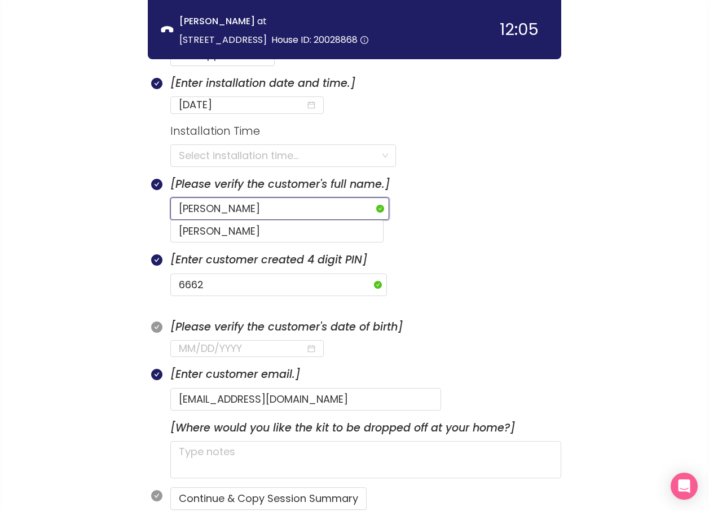
scroll to position [597, 0]
type input "[PERSON_NAME]"
click at [180, 340] on input at bounding box center [242, 348] width 127 height 16
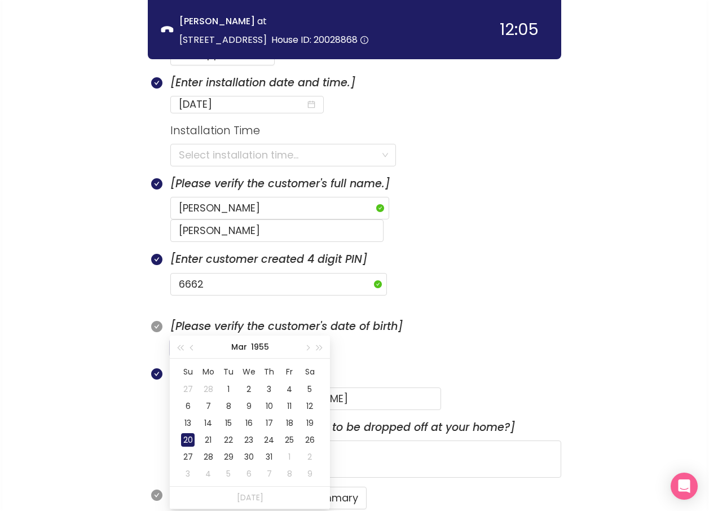
click at [183, 440] on div "20" at bounding box center [188, 440] width 14 height 14
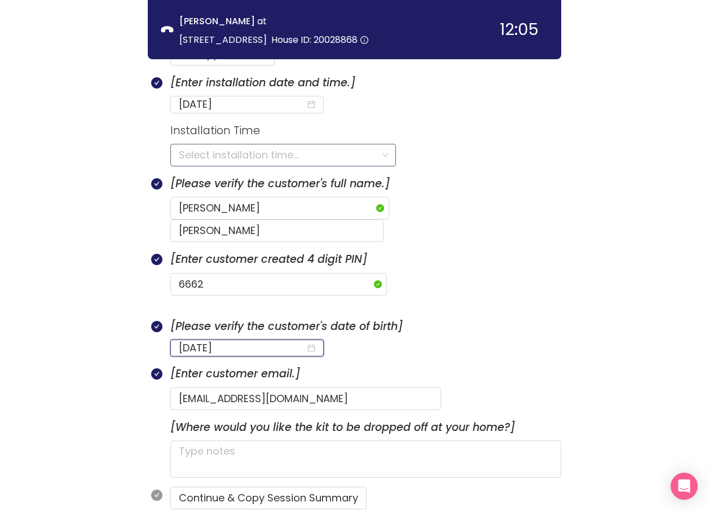
type input "[DATE]"
click at [230, 158] on input "search" at bounding box center [279, 154] width 201 height 21
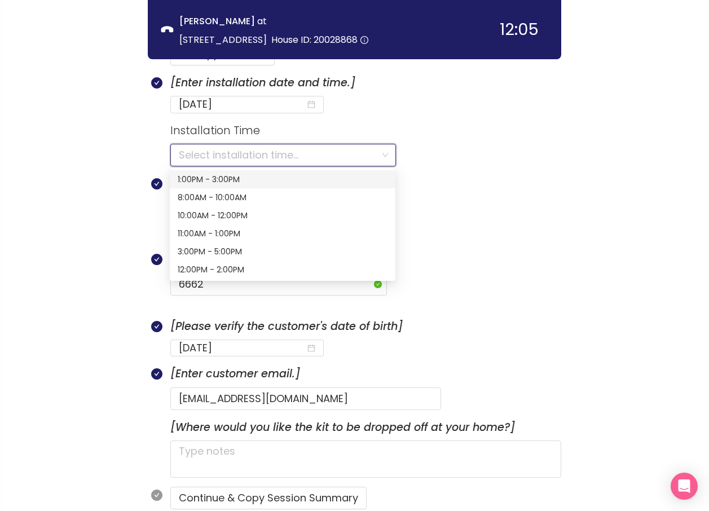
drag, startPoint x: 227, startPoint y: 158, endPoint x: 193, endPoint y: 155, distance: 33.4
click at [193, 155] on input "search" at bounding box center [279, 154] width 201 height 21
click at [189, 177] on div "1:00PM - 3:00PM" at bounding box center [283, 179] width 210 height 12
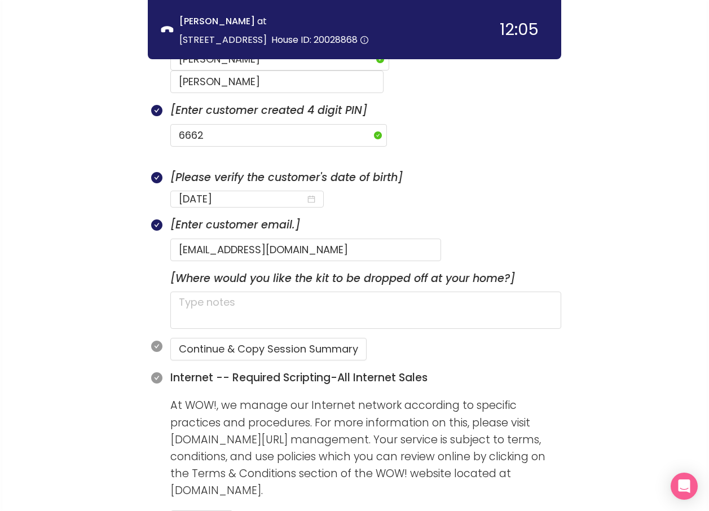
scroll to position [766, 0]
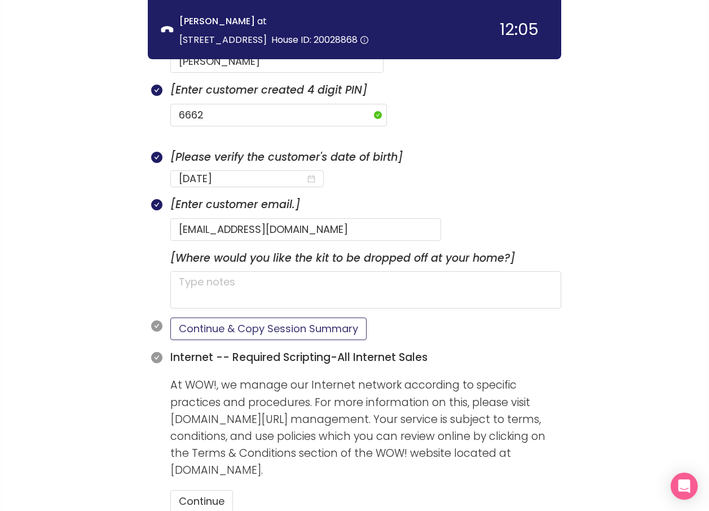
click at [221, 317] on button "Continue & Copy Session Summary" at bounding box center [268, 328] width 196 height 23
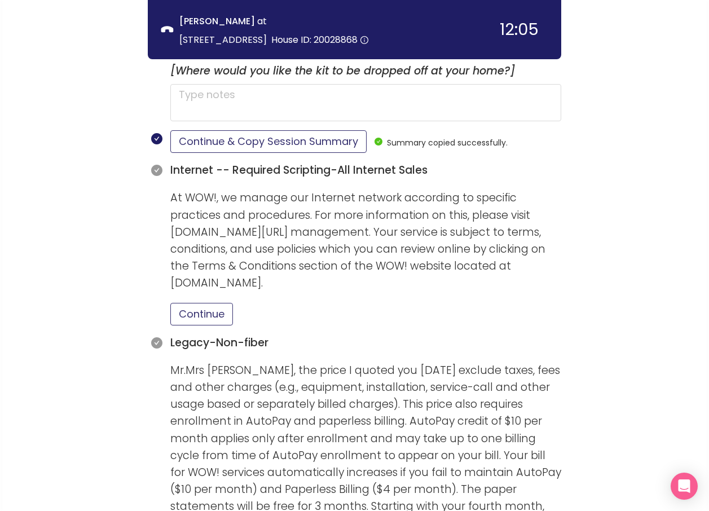
scroll to position [991, 0]
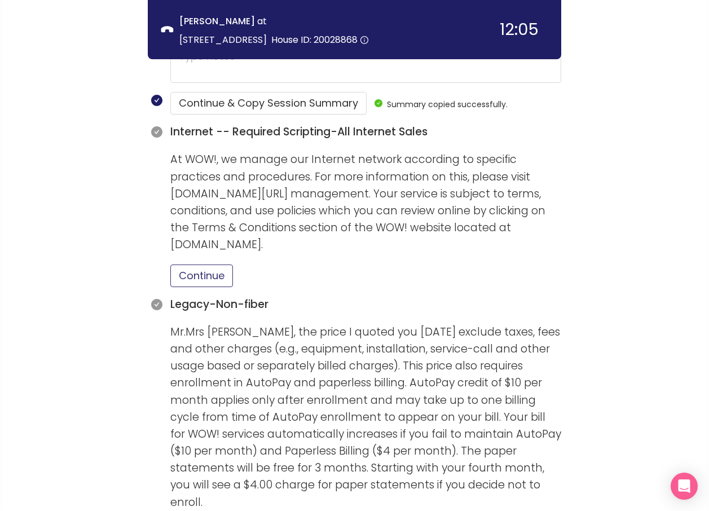
click at [177, 264] on button "Continue" at bounding box center [201, 275] width 63 height 23
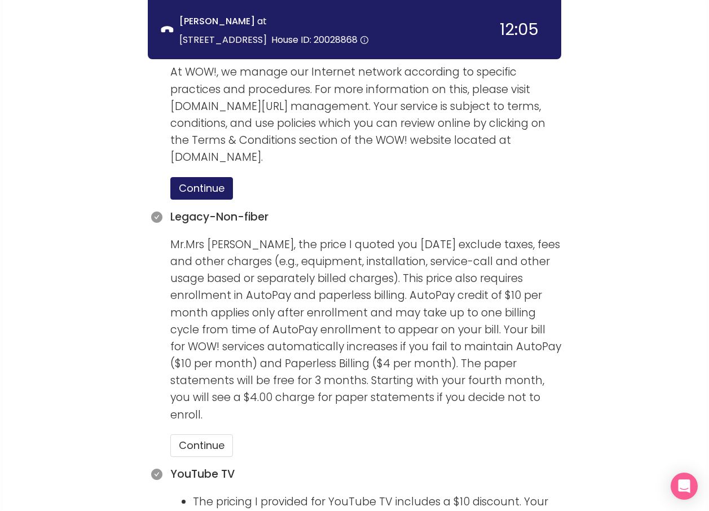
scroll to position [1217, 0]
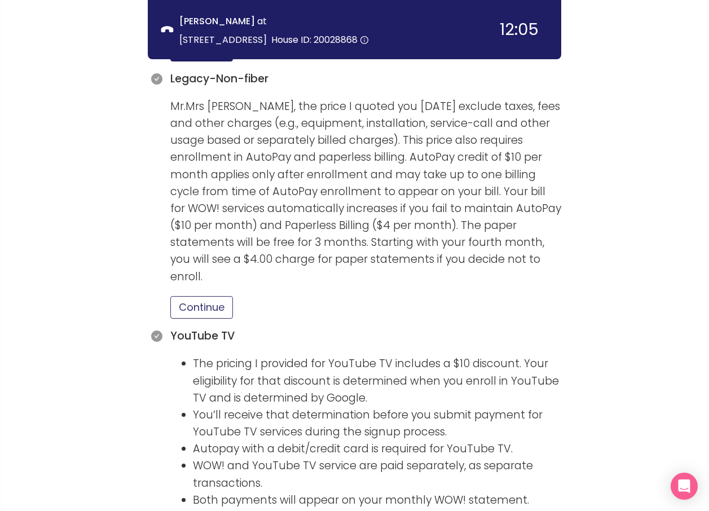
click at [200, 296] on button "Continue" at bounding box center [201, 307] width 63 height 23
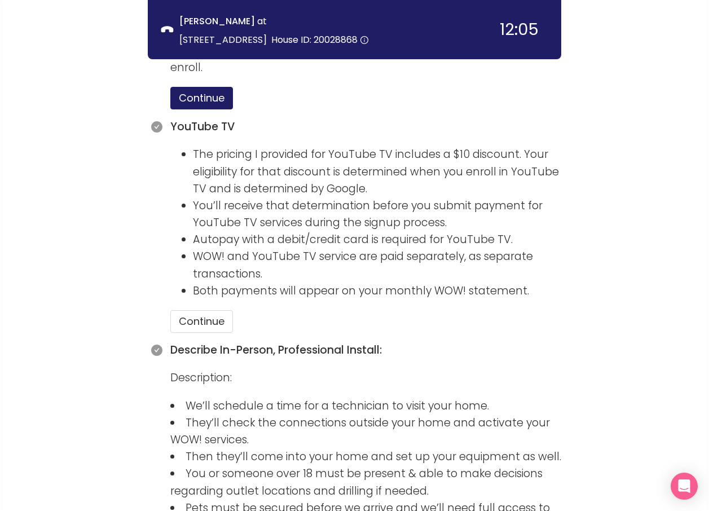
scroll to position [1442, 0]
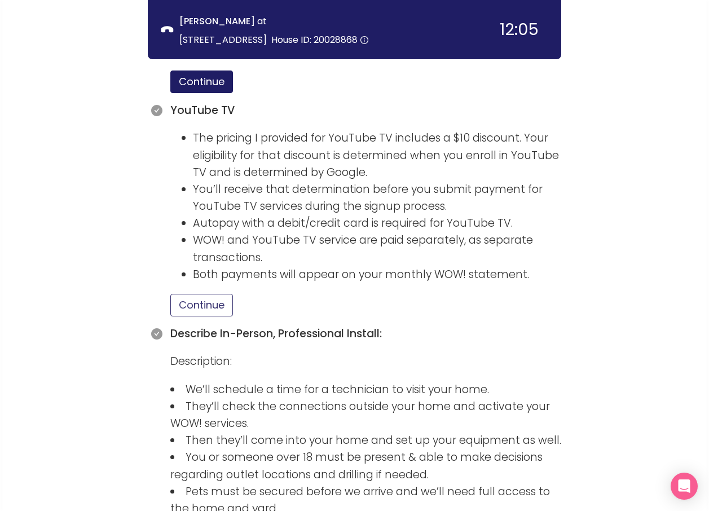
click at [217, 294] on button "Continue" at bounding box center [201, 305] width 63 height 23
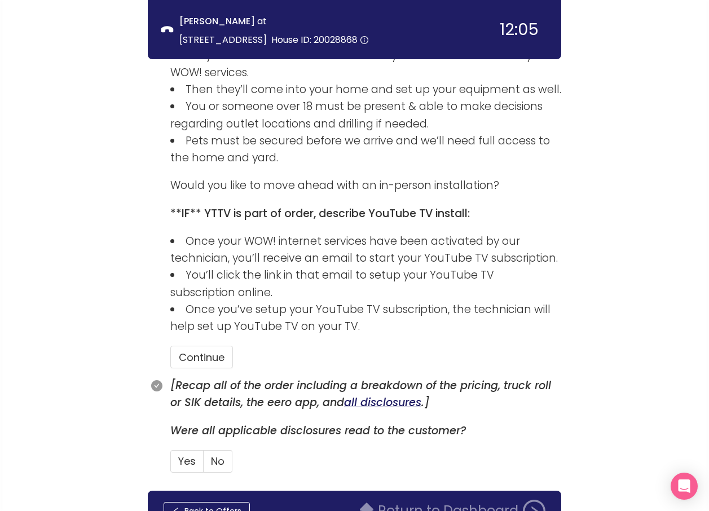
scroll to position [1819, 0]
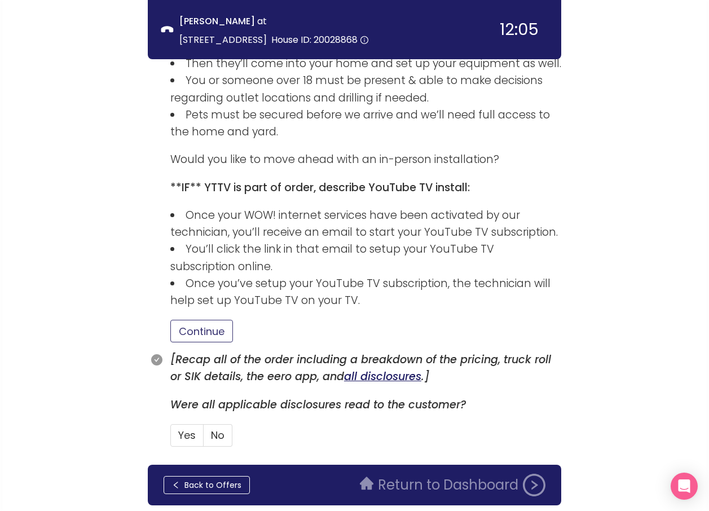
click at [213, 320] on button "Continue" at bounding box center [201, 331] width 63 height 23
click at [190, 428] on span "Yes" at bounding box center [186, 435] width 17 height 14
click at [171, 439] on input "Yes" at bounding box center [171, 439] width 0 height 0
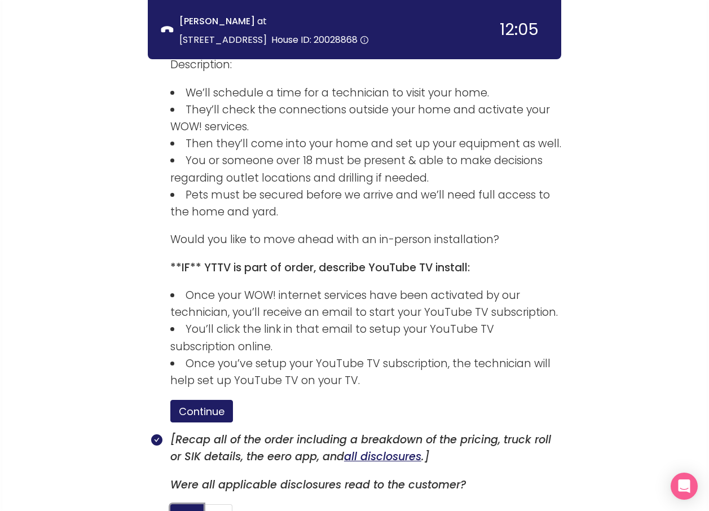
scroll to position [1872, 0]
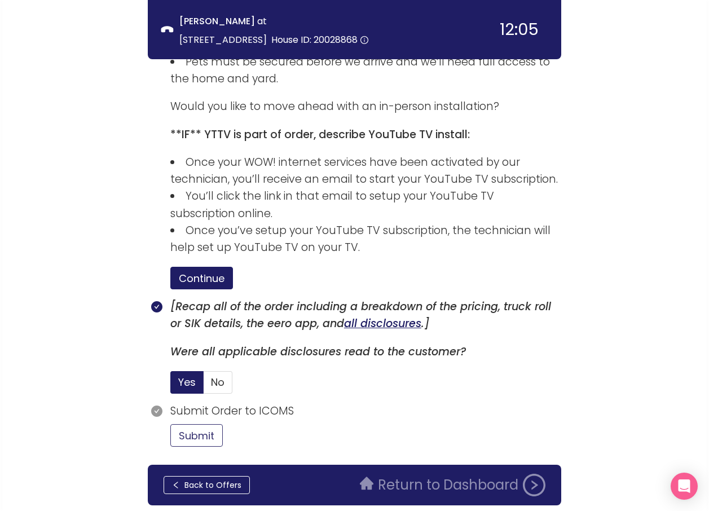
drag, startPoint x: 195, startPoint y: 402, endPoint x: 211, endPoint y: 391, distance: 19.6
click at [196, 424] on button "Submit" at bounding box center [196, 435] width 52 height 23
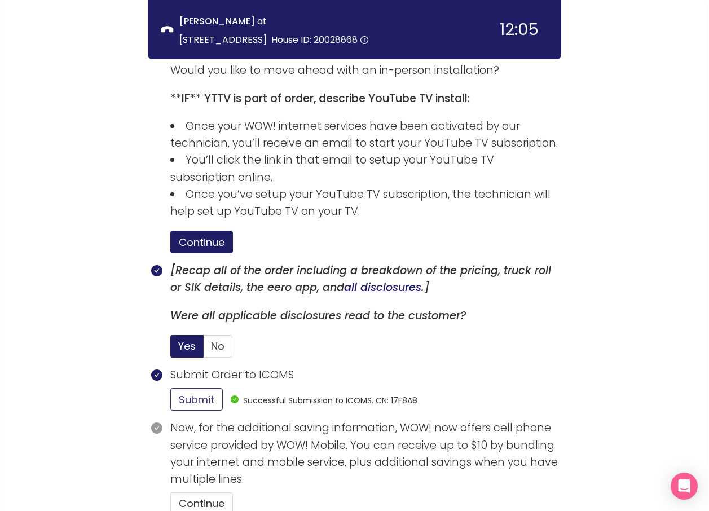
scroll to position [1929, 0]
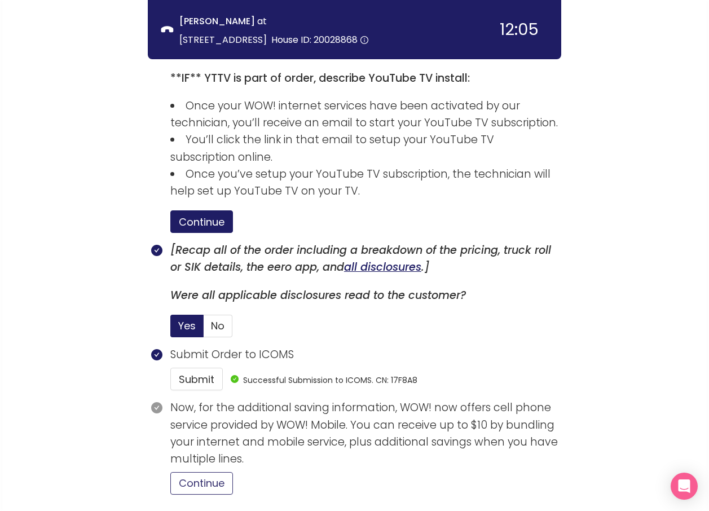
drag, startPoint x: 209, startPoint y: 442, endPoint x: 244, endPoint y: 425, distance: 38.8
click at [209, 472] on button "Continue" at bounding box center [201, 483] width 63 height 23
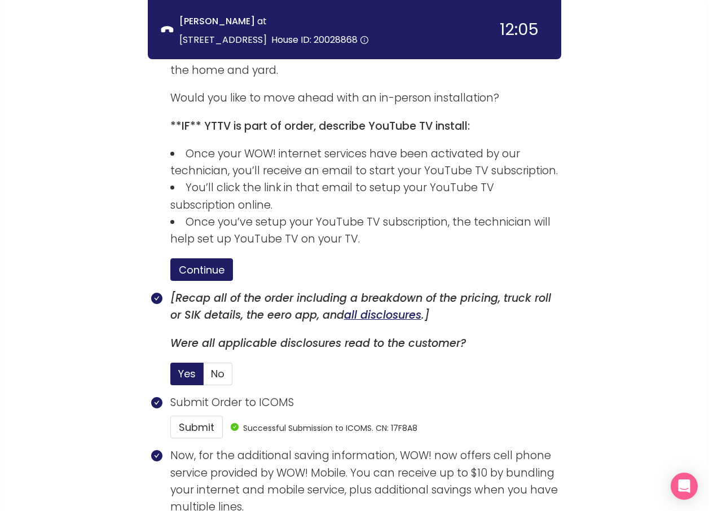
scroll to position [2080, 0]
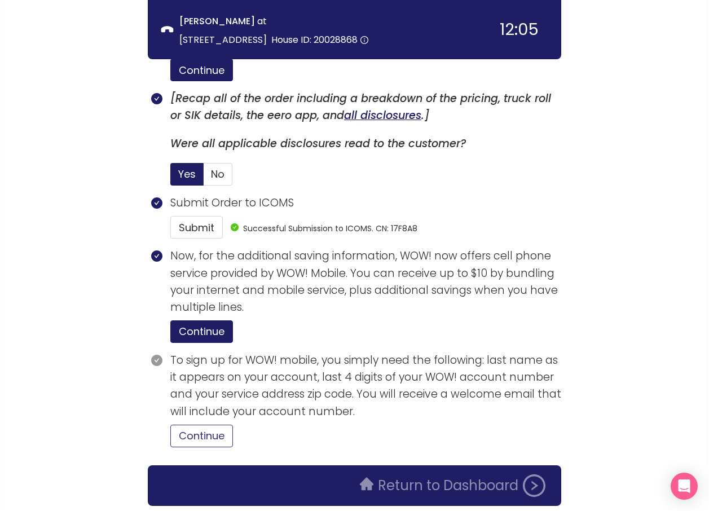
click at [209, 425] on button "Continue" at bounding box center [201, 436] width 63 height 23
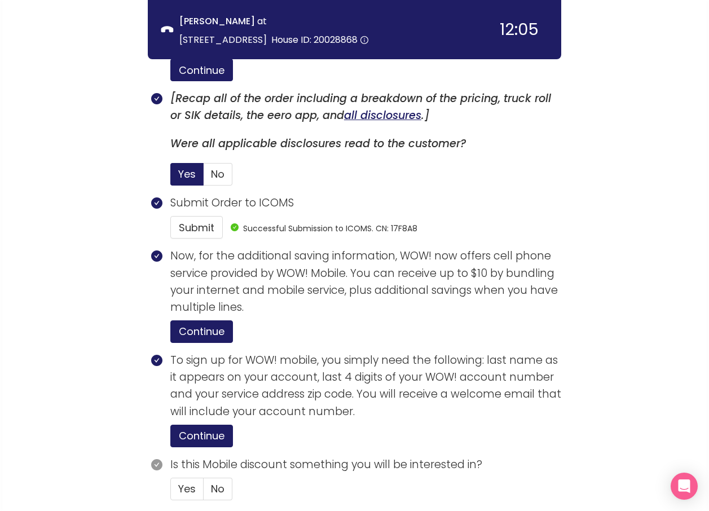
scroll to position [2133, 0]
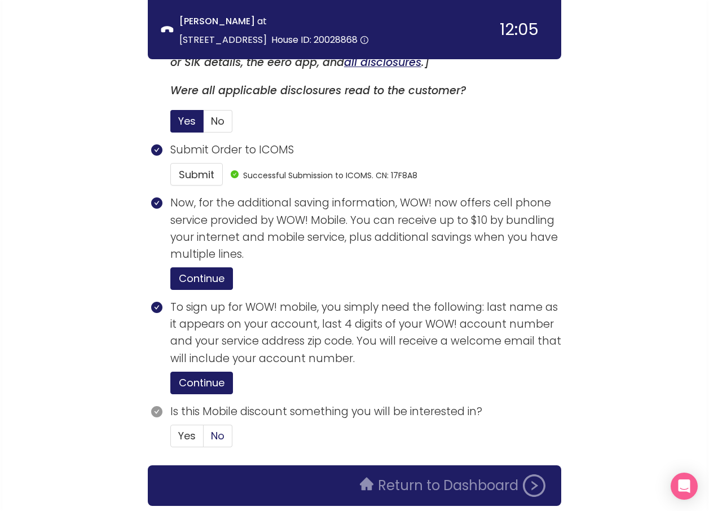
click at [221, 429] on span "No" at bounding box center [218, 436] width 14 height 14
click at [204, 439] on input "No" at bounding box center [204, 439] width 0 height 0
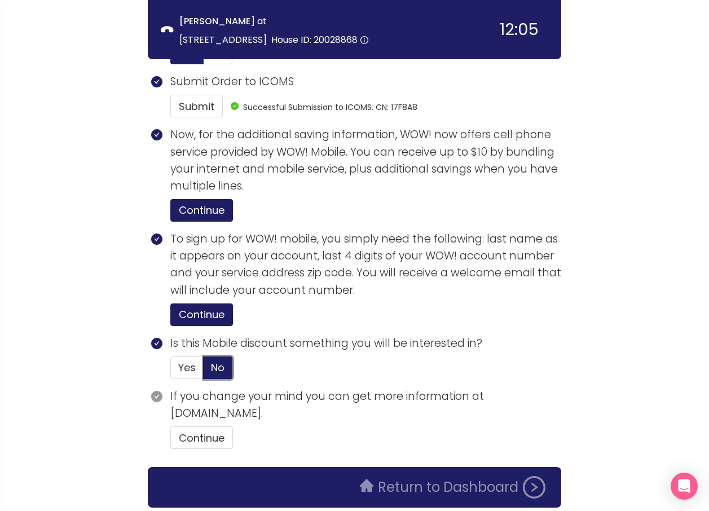
scroll to position [2204, 0]
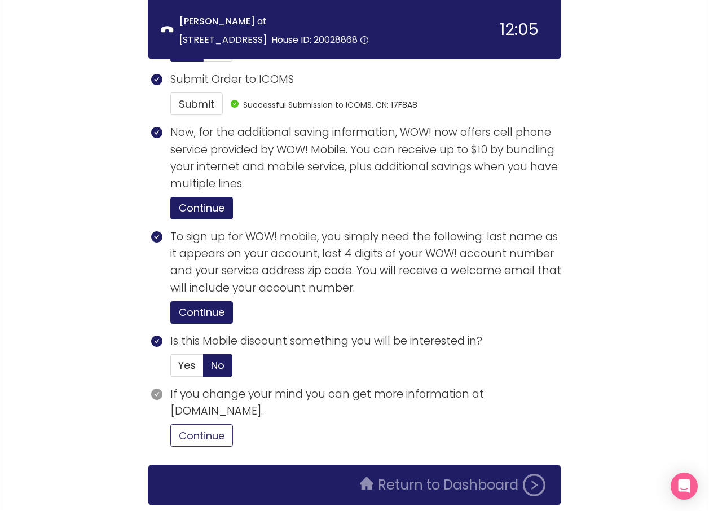
drag, startPoint x: 207, startPoint y: 398, endPoint x: 294, endPoint y: 384, distance: 88.0
click at [208, 424] on button "Continue" at bounding box center [201, 435] width 63 height 23
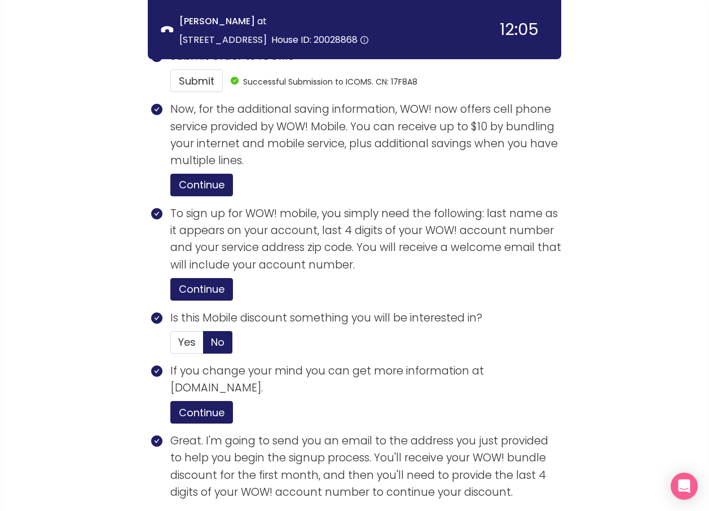
scroll to position [2419, 0]
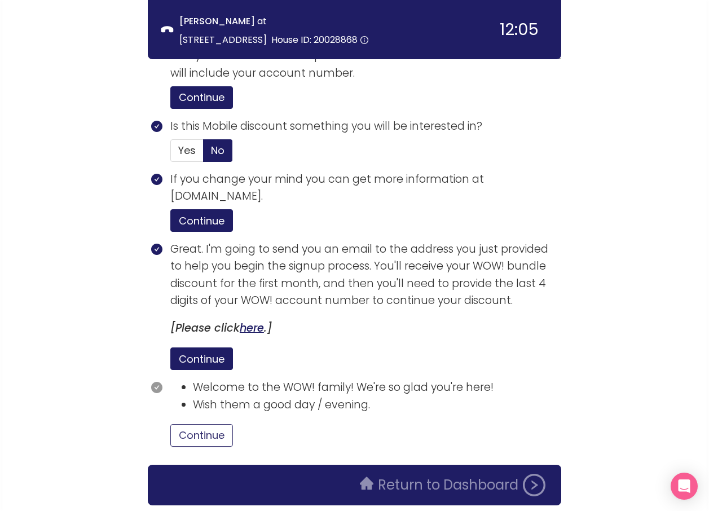
click at [211, 424] on button "Continue" at bounding box center [201, 435] width 63 height 23
click at [411, 474] on button "Return to Dashboard" at bounding box center [452, 485] width 199 height 23
